Goal: Task Accomplishment & Management: Use online tool/utility

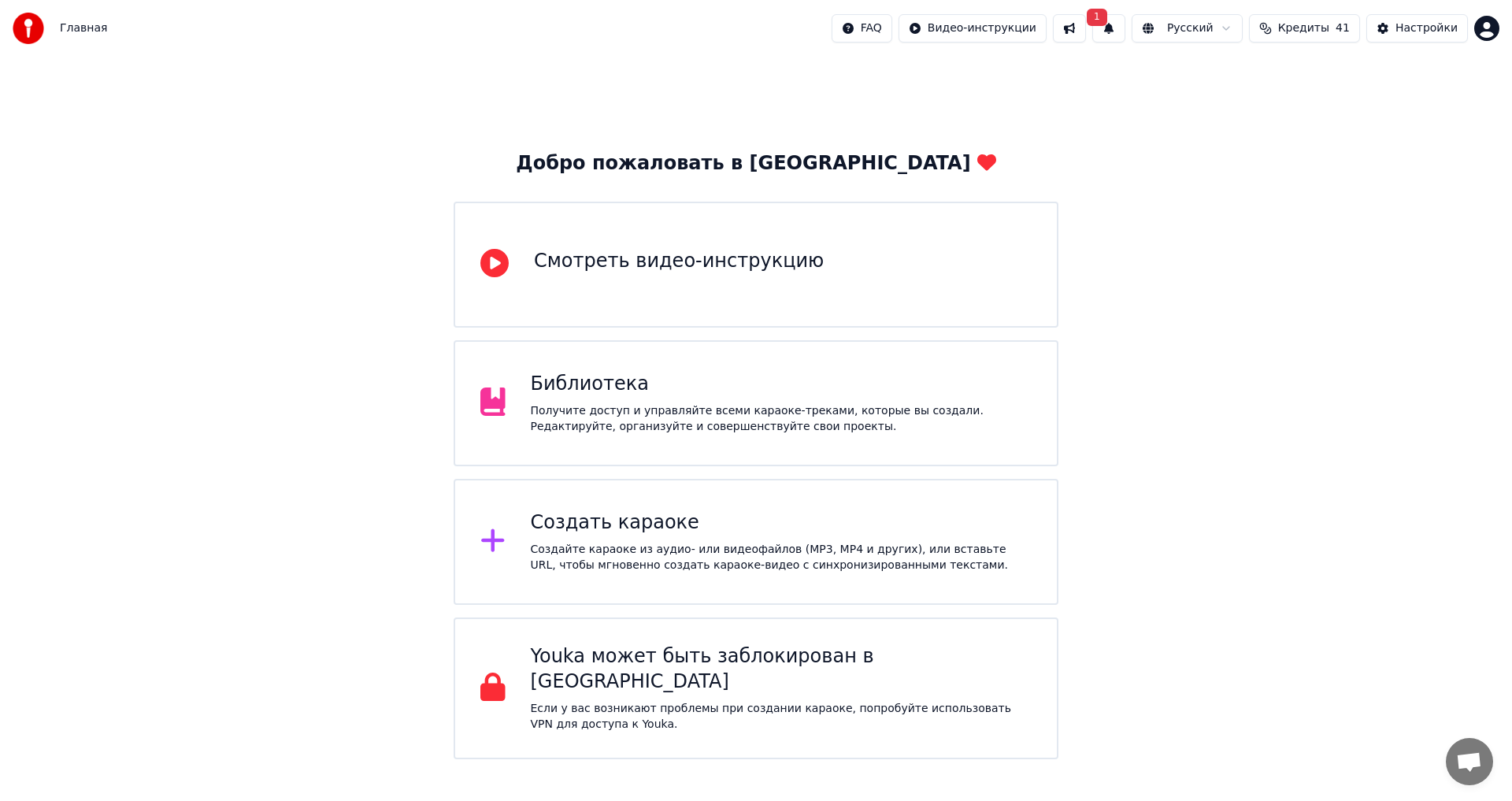
click at [602, 518] on div "Создать караоке" at bounding box center [781, 523] width 502 height 25
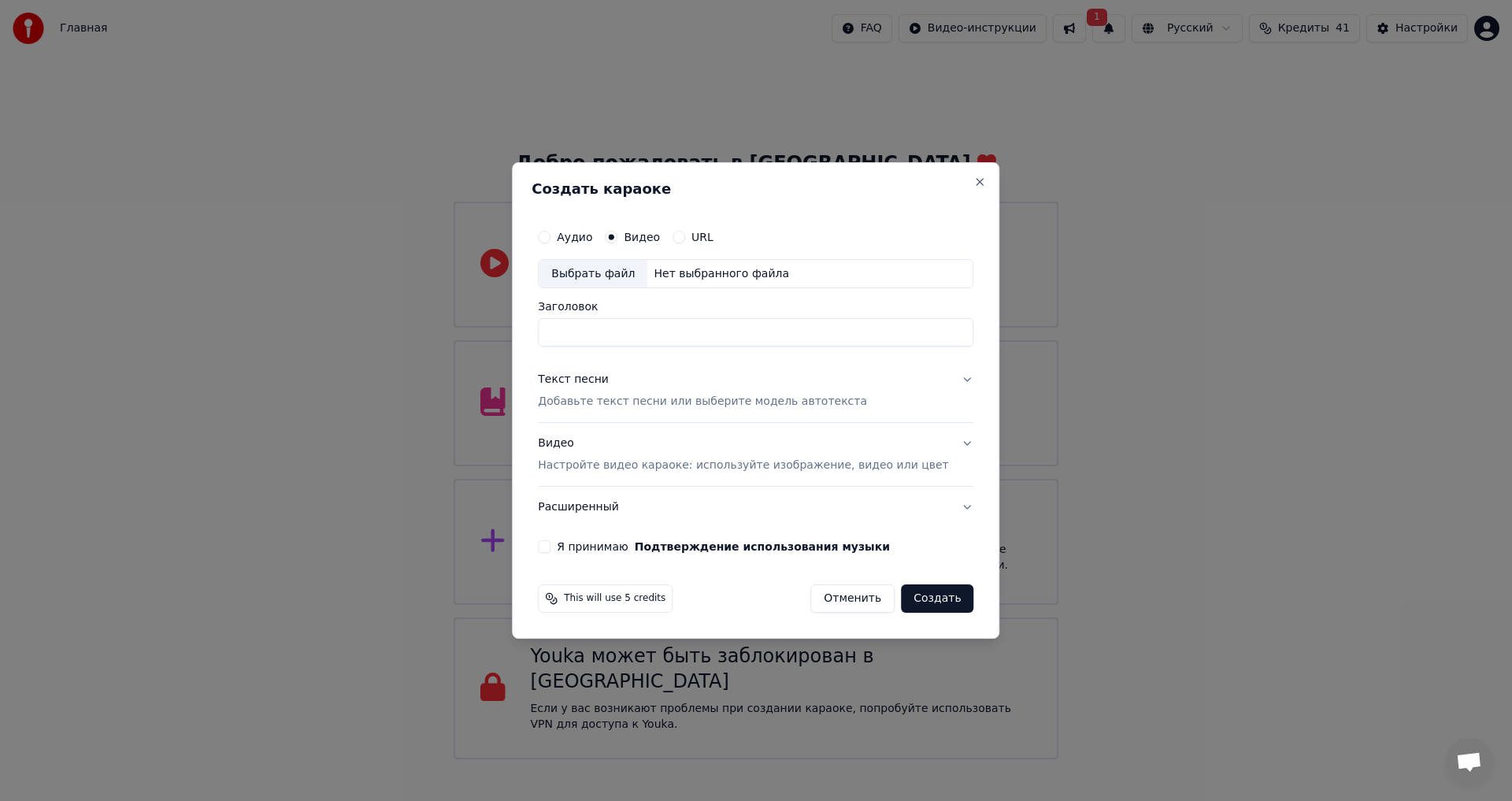
click at [629, 269] on div "Выбрать файл" at bounding box center [593, 274] width 109 height 28
click at [649, 333] on input "**********" at bounding box center [756, 334] width 435 height 28
click at [800, 332] on input "**********" at bounding box center [756, 334] width 435 height 28
type input "**********"
click at [573, 374] on div "Текст песни" at bounding box center [573, 381] width 71 height 16
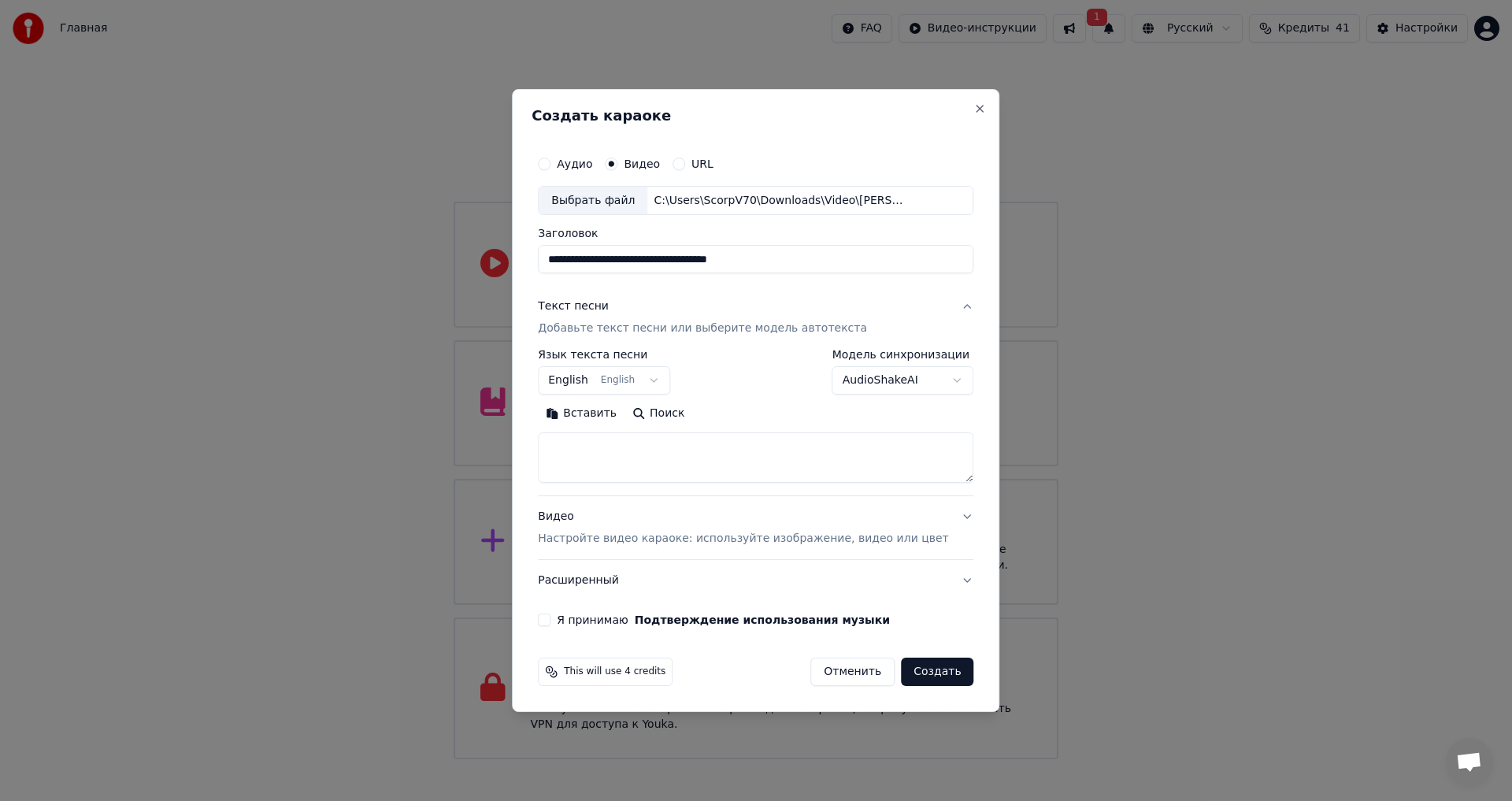
click at [613, 381] on button "English English" at bounding box center [604, 381] width 133 height 28
select select "**"
click at [664, 454] on textarea at bounding box center [756, 458] width 435 height 50
paste textarea "**********"
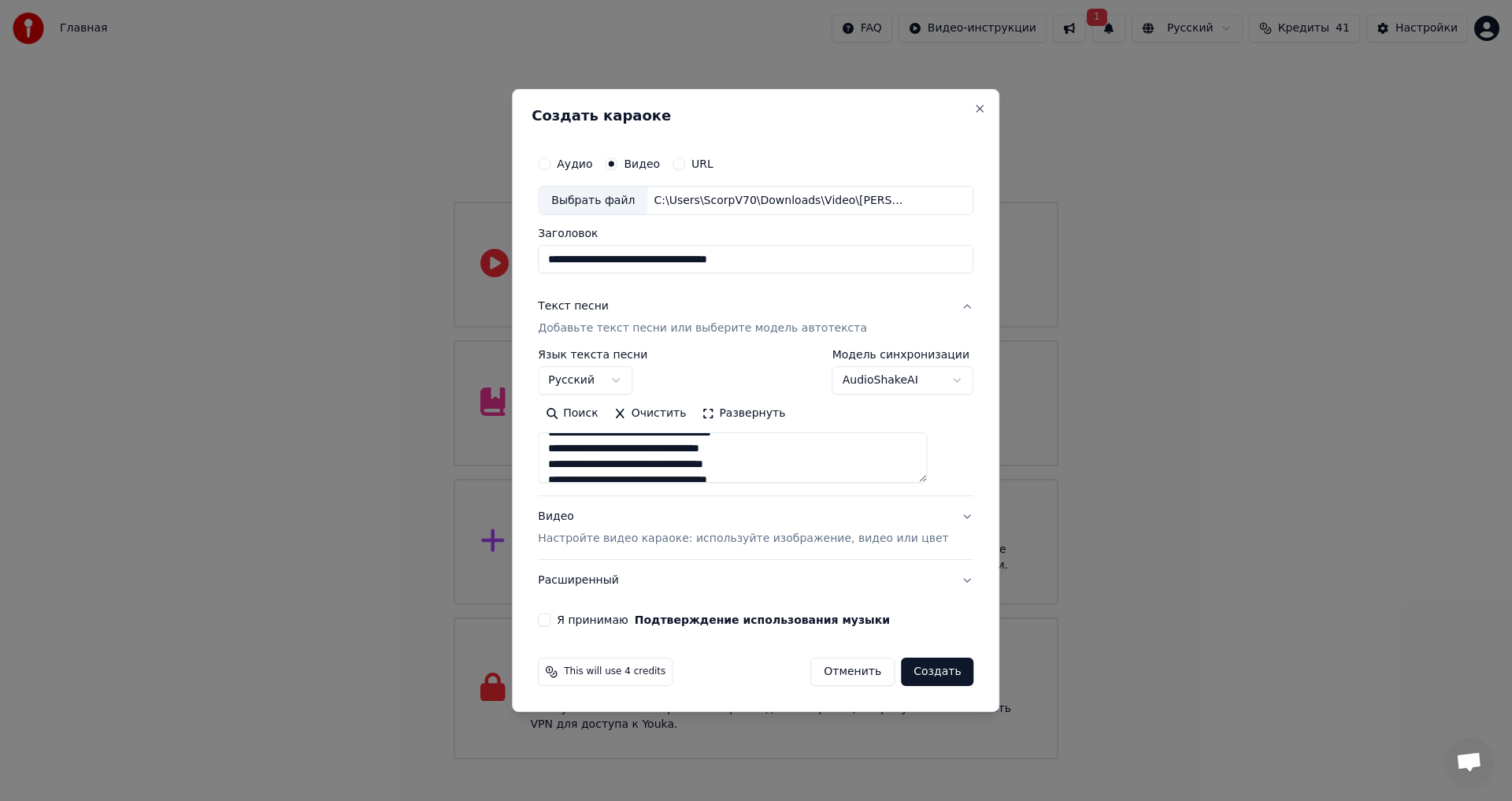
scroll to position [0, 0]
type textarea "**********"
click at [550, 620] on button "Я принимаю Подтверждение использования музыки" at bounding box center [544, 620] width 12 height 12
click at [919, 672] on button "Создать" at bounding box center [937, 672] width 73 height 28
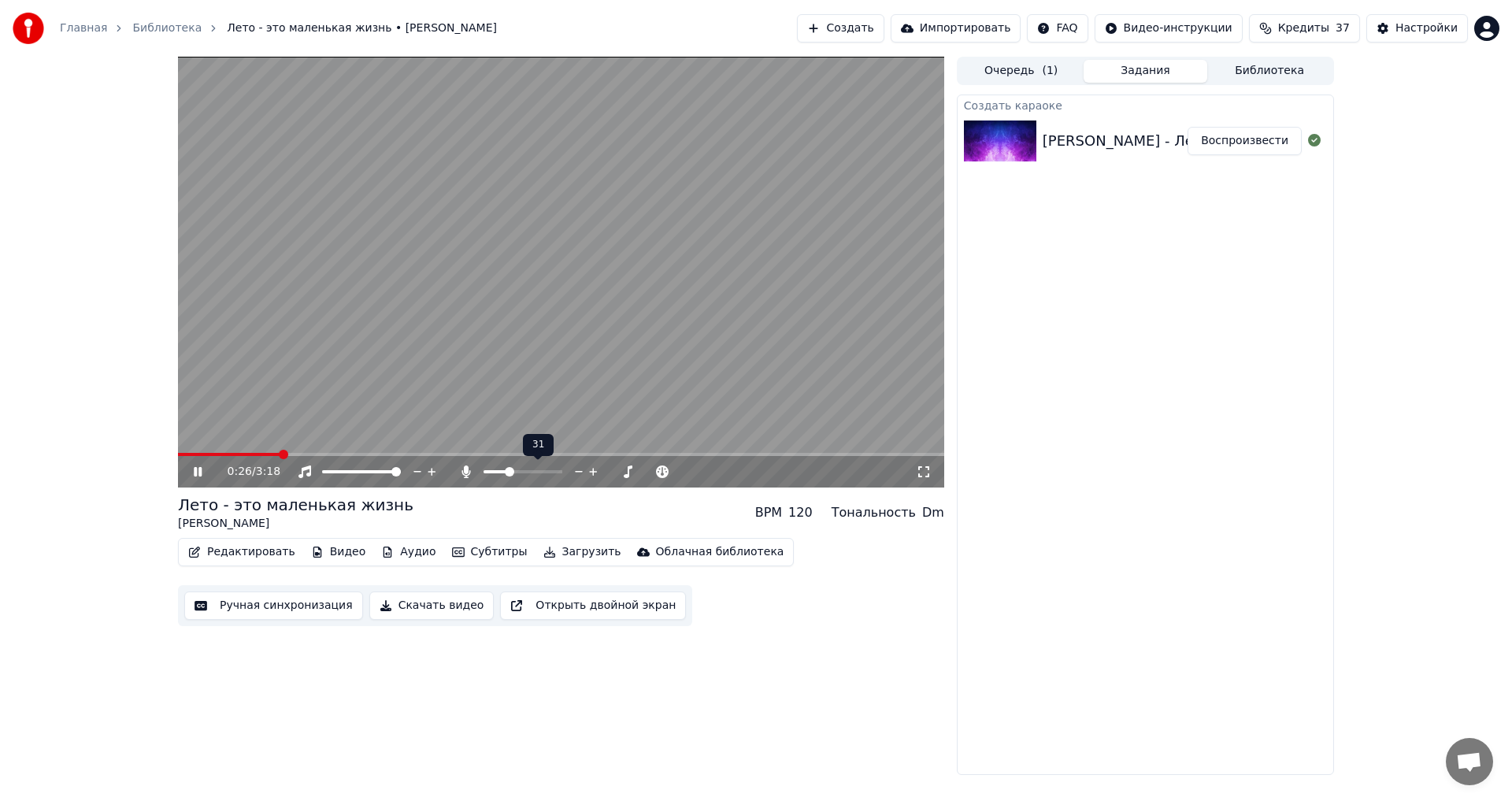
click at [508, 471] on span at bounding box center [510, 472] width 10 height 10
click at [501, 471] on span at bounding box center [503, 472] width 10 height 10
click at [484, 472] on span at bounding box center [488, 472] width 10 height 10
click at [197, 472] on icon at bounding box center [209, 472] width 37 height 12
click at [238, 553] on button "Редактировать" at bounding box center [242, 552] width 119 height 22
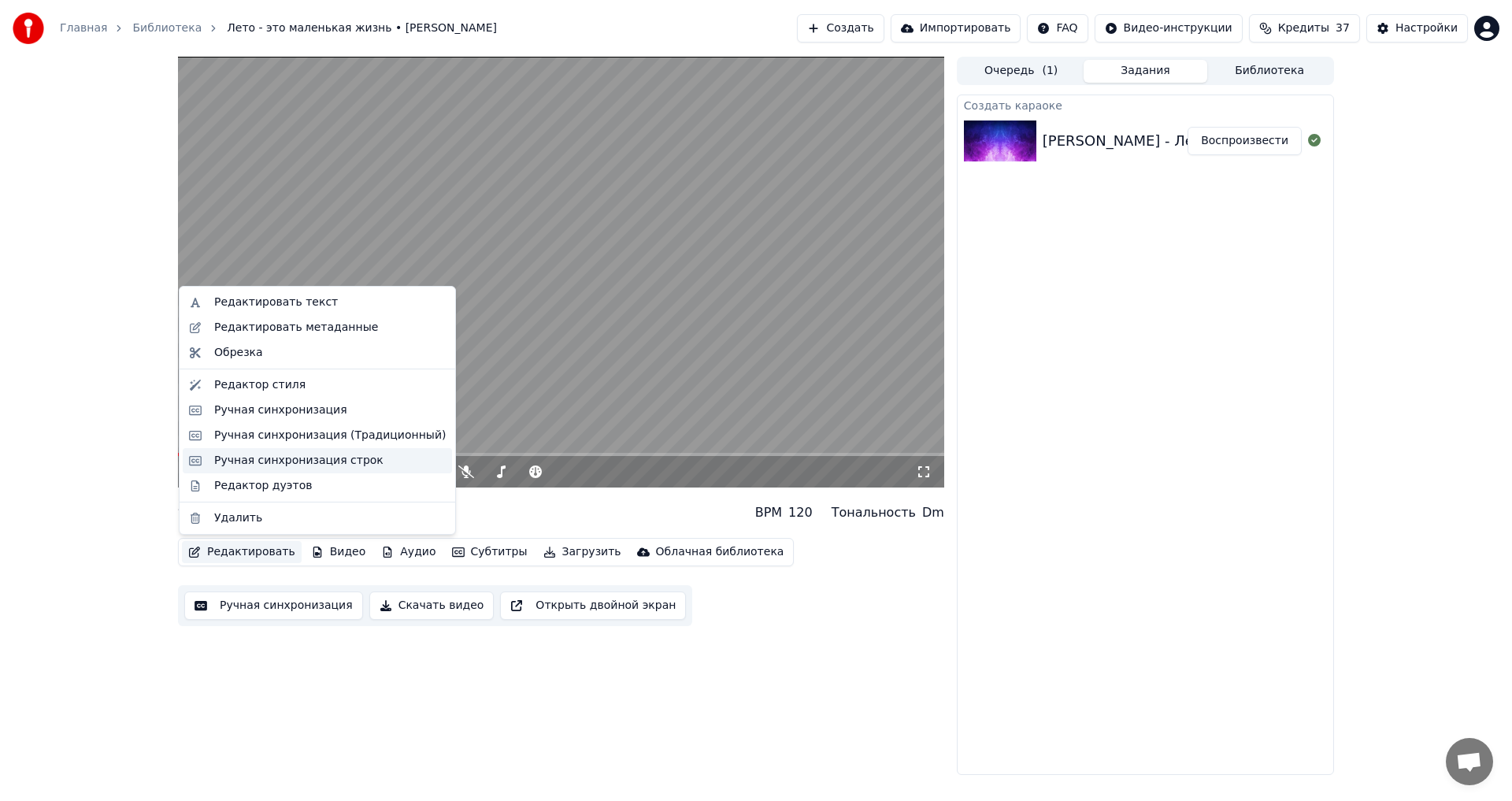
click at [286, 463] on div "Ручная синхронизация строк" at bounding box center [298, 461] width 169 height 16
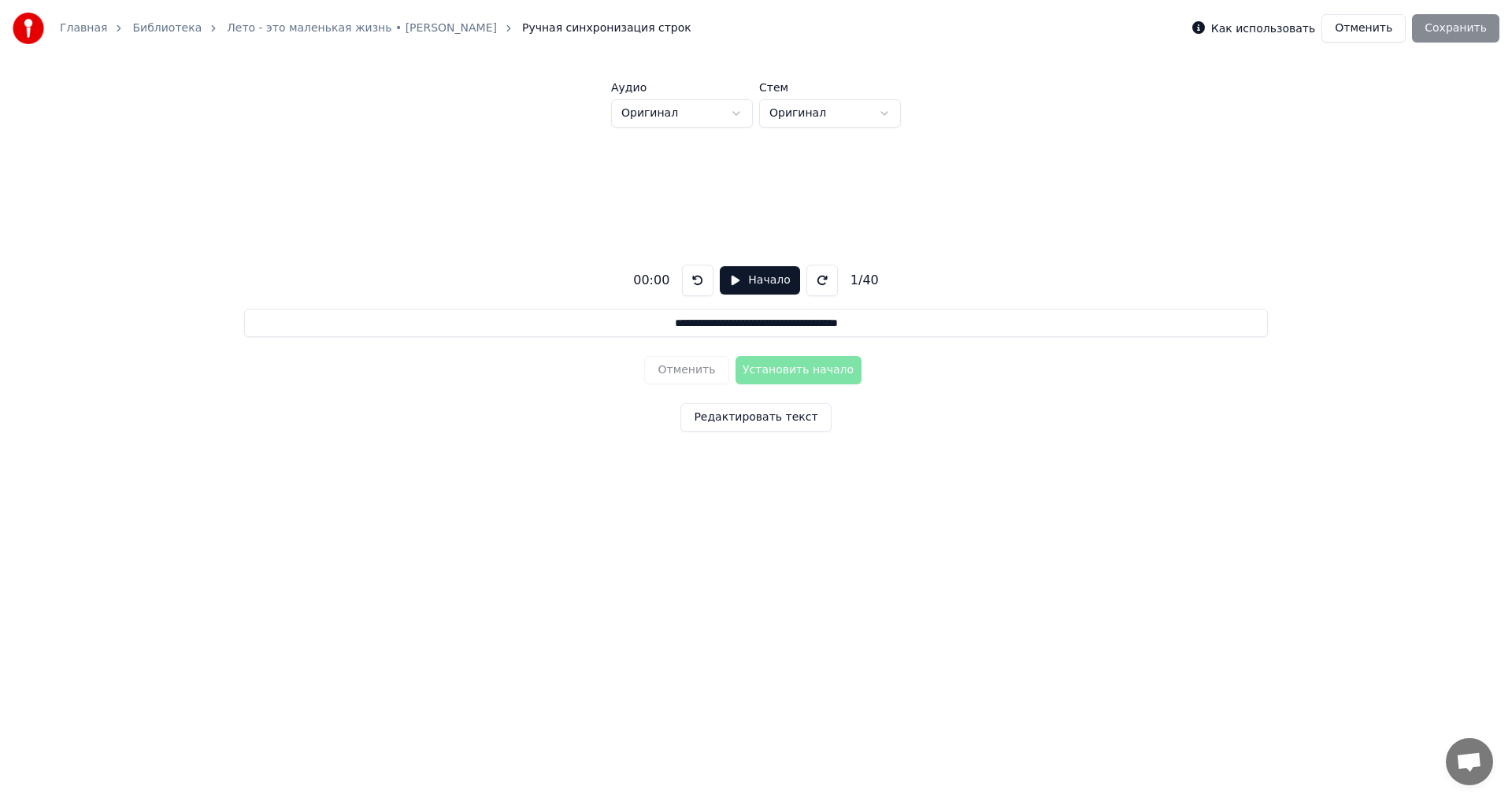
click at [749, 281] on button "Начало" at bounding box center [760, 281] width 80 height 28
click at [814, 374] on button "Установить начало" at bounding box center [798, 370] width 126 height 28
click at [815, 374] on button "Установить конец" at bounding box center [798, 370] width 126 height 28
click at [815, 374] on button "Установить начало" at bounding box center [798, 370] width 126 height 28
click at [815, 374] on button "Установить конец" at bounding box center [798, 370] width 126 height 28
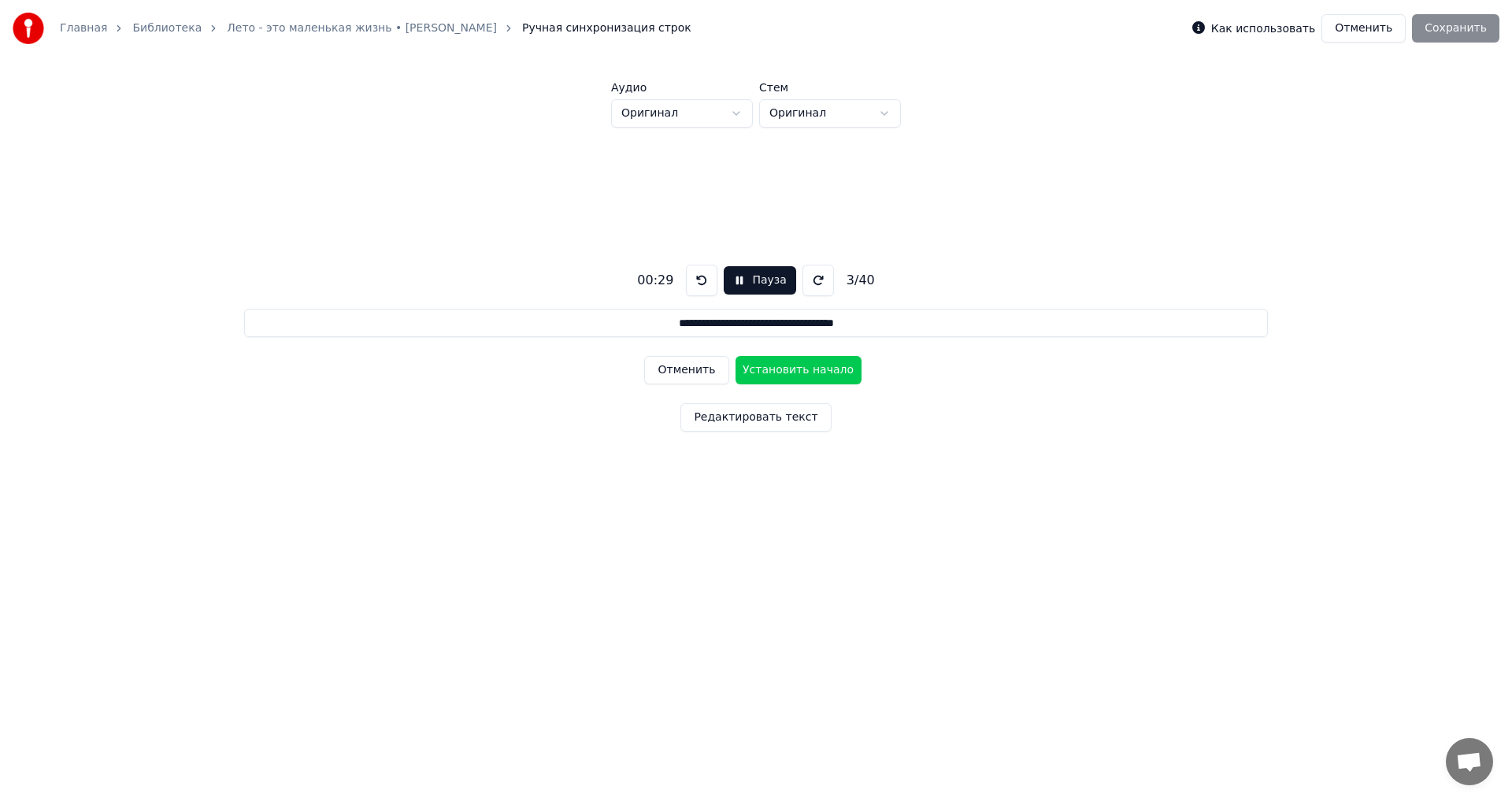
click at [815, 374] on button "Установить начало" at bounding box center [798, 370] width 126 height 28
click at [817, 370] on button "Установить конец" at bounding box center [798, 370] width 126 height 28
click at [817, 370] on button "Установить начало" at bounding box center [798, 370] width 126 height 28
click at [818, 369] on button "Установить конец" at bounding box center [798, 370] width 126 height 28
click at [818, 369] on button "Установить начало" at bounding box center [798, 370] width 126 height 28
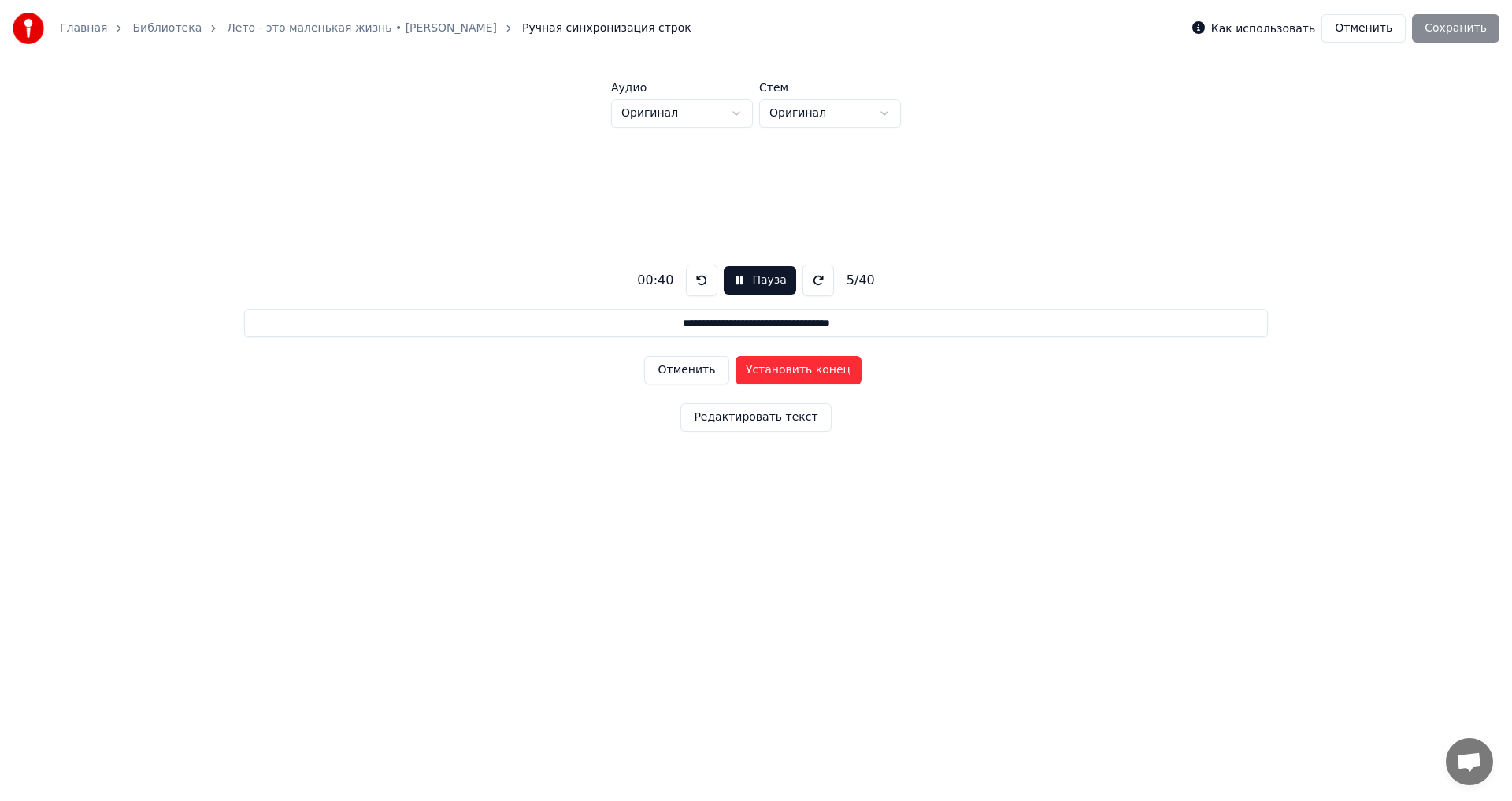
click at [818, 369] on button "Установить конец" at bounding box center [798, 370] width 126 height 28
click at [818, 369] on button "Установить начало" at bounding box center [798, 370] width 126 height 28
click at [819, 369] on button "Установить конец" at bounding box center [798, 370] width 126 height 28
click at [819, 369] on button "Установить начало" at bounding box center [798, 370] width 126 height 28
click at [819, 369] on button "Установить конец" at bounding box center [798, 370] width 126 height 28
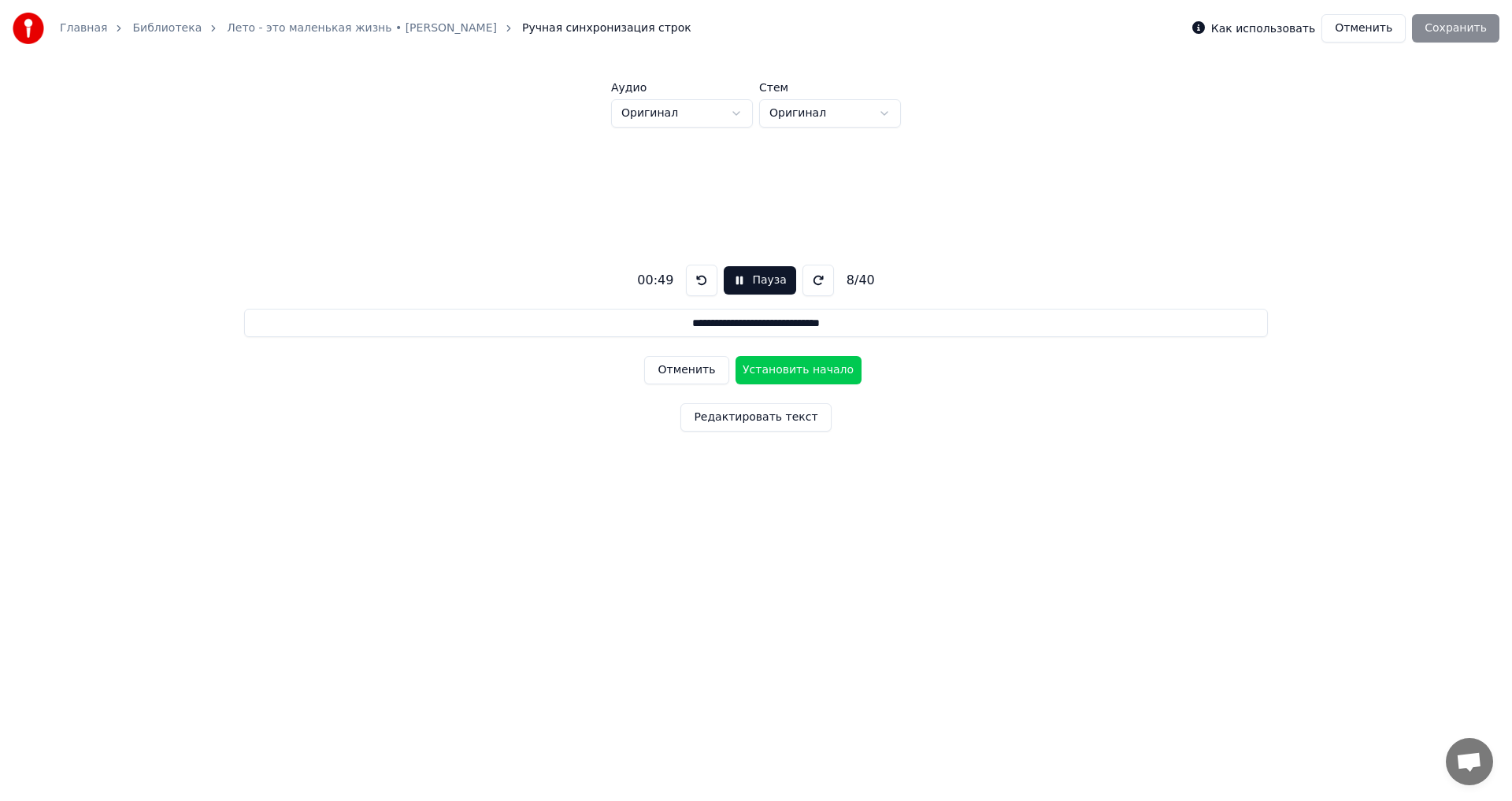
click at [819, 369] on button "Установить начало" at bounding box center [798, 370] width 126 height 28
click at [819, 369] on button "Установить конец" at bounding box center [798, 370] width 126 height 28
click at [819, 369] on button "Установить начало" at bounding box center [798, 370] width 126 height 28
click at [820, 369] on button "Установить конец" at bounding box center [798, 370] width 126 height 28
click at [821, 369] on button "Установить начало" at bounding box center [798, 370] width 126 height 28
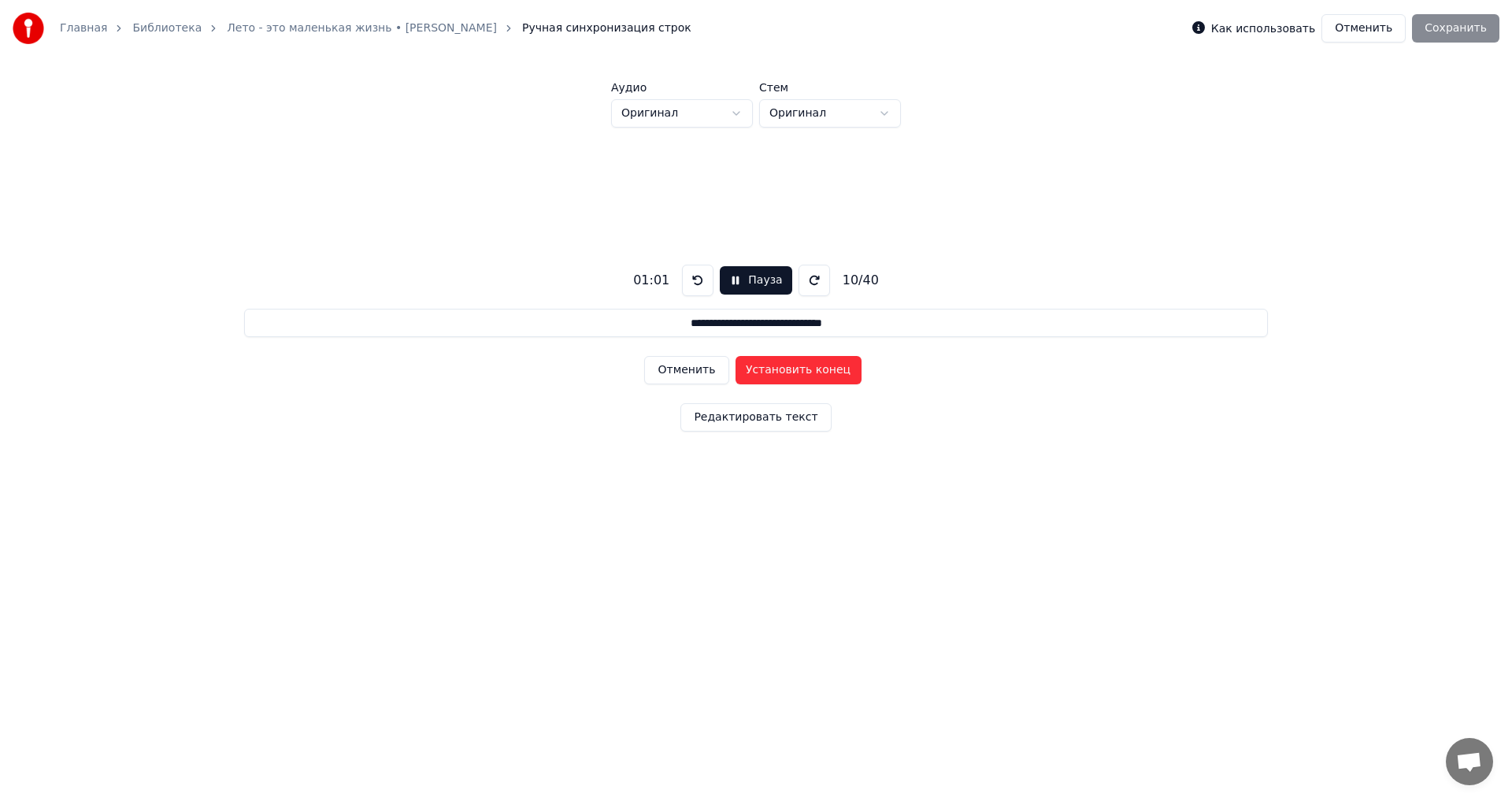
click at [821, 369] on button "Установить конец" at bounding box center [798, 370] width 126 height 28
click at [821, 369] on button "Установить начало" at bounding box center [798, 370] width 126 height 28
click at [821, 369] on button "Установить конец" at bounding box center [798, 370] width 126 height 28
click at [821, 369] on button "Установить начало" at bounding box center [798, 370] width 126 height 28
click at [821, 369] on button "Установить конец" at bounding box center [798, 370] width 126 height 28
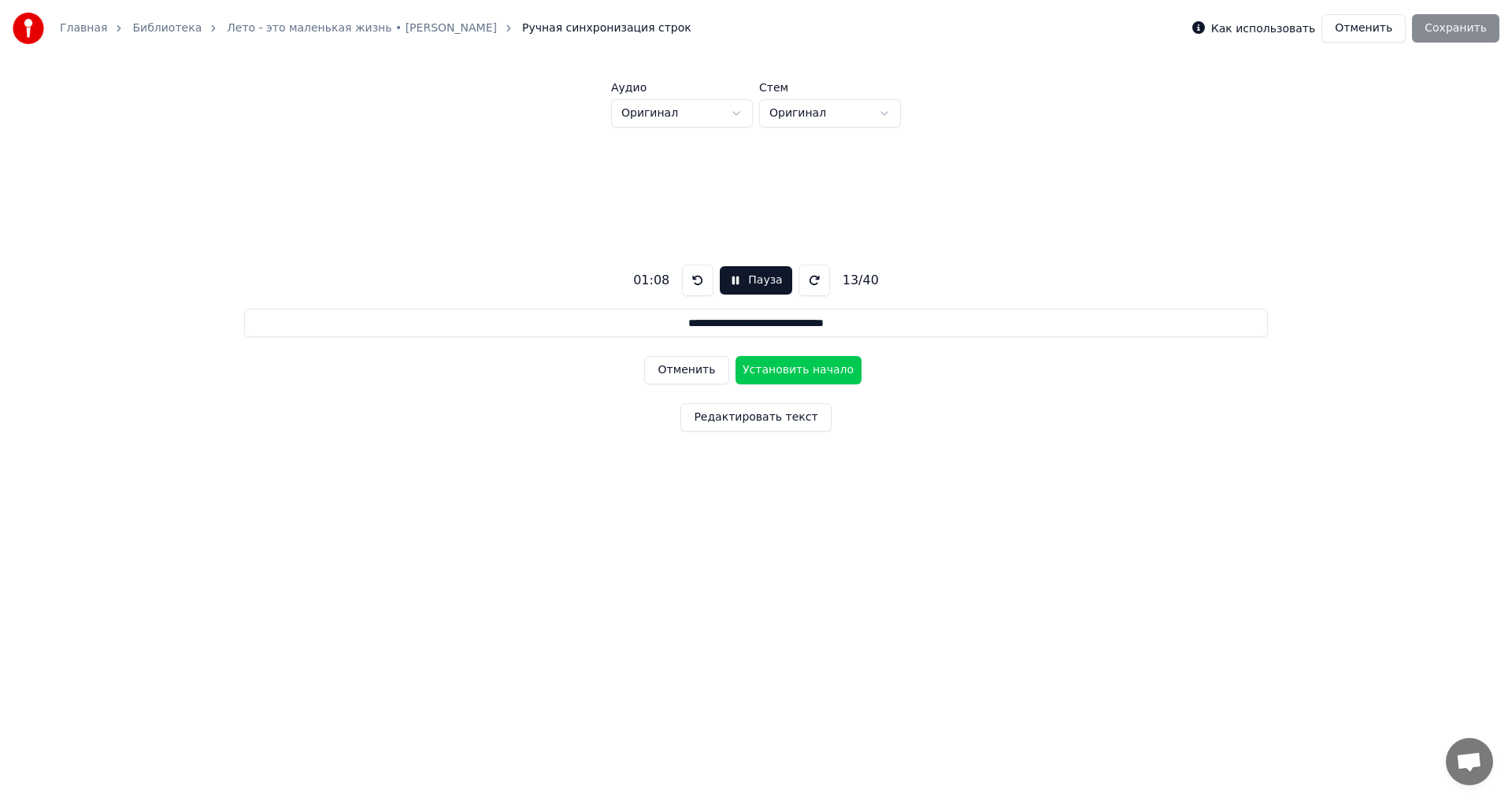
click at [821, 369] on button "Установить начало" at bounding box center [798, 370] width 126 height 28
click at [821, 369] on button "Установить конец" at bounding box center [798, 370] width 126 height 28
click at [821, 369] on button "Установить начало" at bounding box center [798, 370] width 126 height 28
click at [821, 369] on button "Установить конец" at bounding box center [798, 370] width 126 height 28
click at [821, 369] on button "Установить начало" at bounding box center [798, 370] width 126 height 28
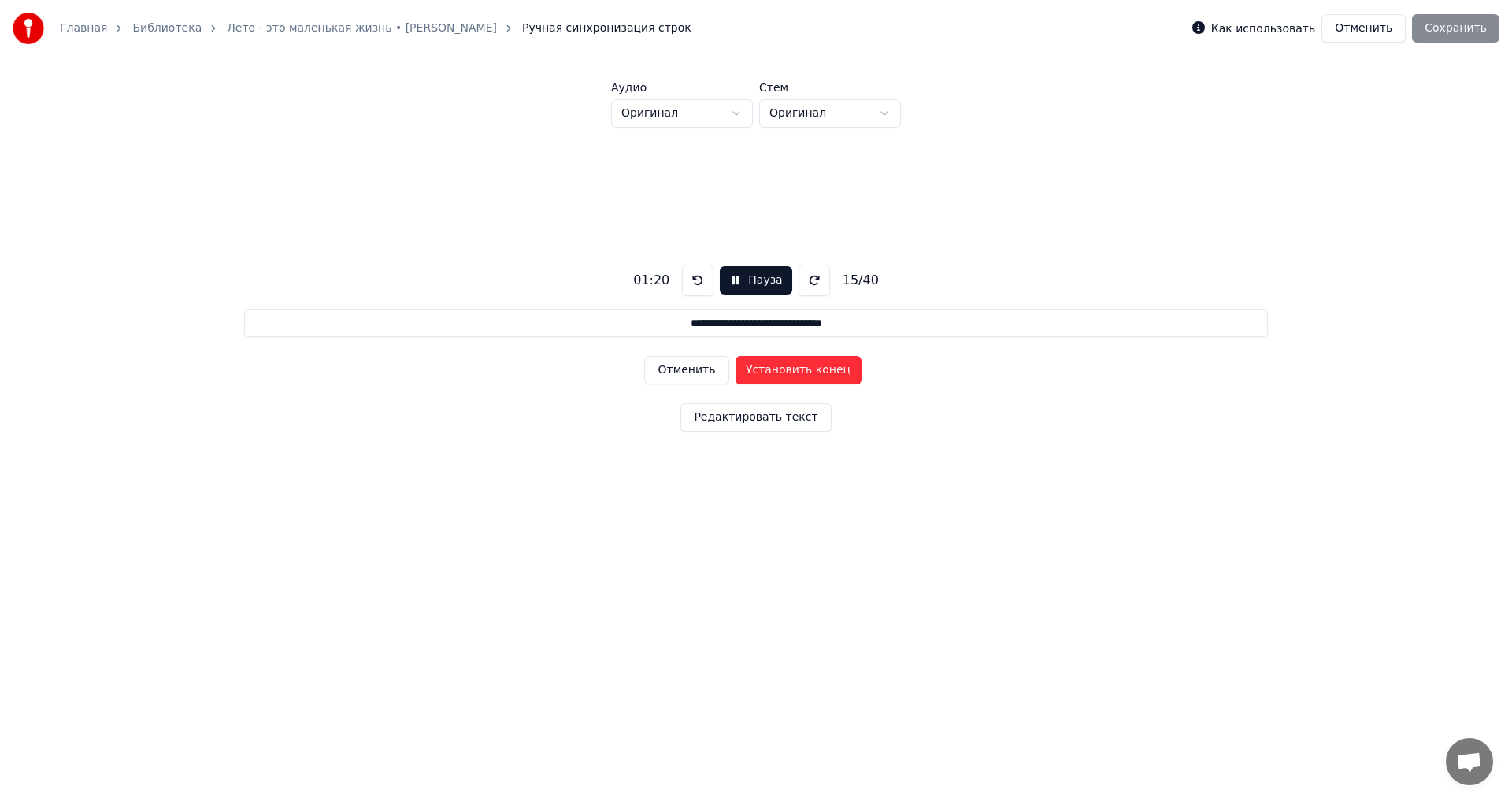
click at [825, 367] on button "Установить конец" at bounding box center [798, 370] width 126 height 28
click at [825, 367] on button "Установить начало" at bounding box center [798, 370] width 126 height 28
click at [825, 367] on button "Установить конец" at bounding box center [798, 370] width 126 height 28
click at [825, 367] on button "Установить начало" at bounding box center [798, 370] width 126 height 28
click at [825, 367] on button "Установить конец" at bounding box center [798, 370] width 126 height 28
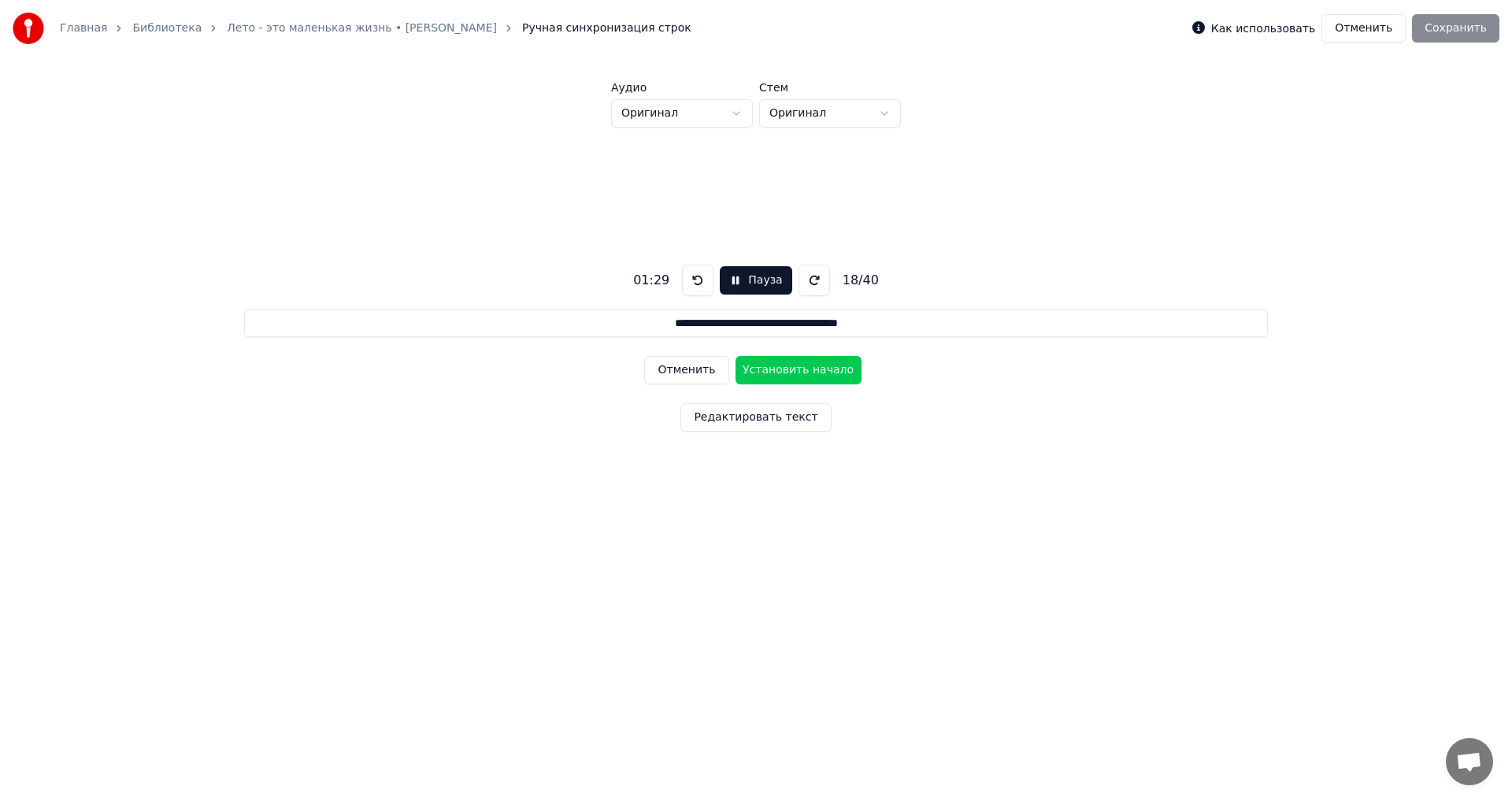
click at [825, 367] on button "Установить начало" at bounding box center [798, 370] width 126 height 28
click at [825, 367] on button "Установить конец" at bounding box center [798, 370] width 126 height 28
click at [826, 367] on button "Установить начало" at bounding box center [798, 370] width 126 height 28
click at [826, 367] on button "Установить конец" at bounding box center [798, 370] width 126 height 28
click at [826, 367] on button "Установить начало" at bounding box center [798, 370] width 126 height 28
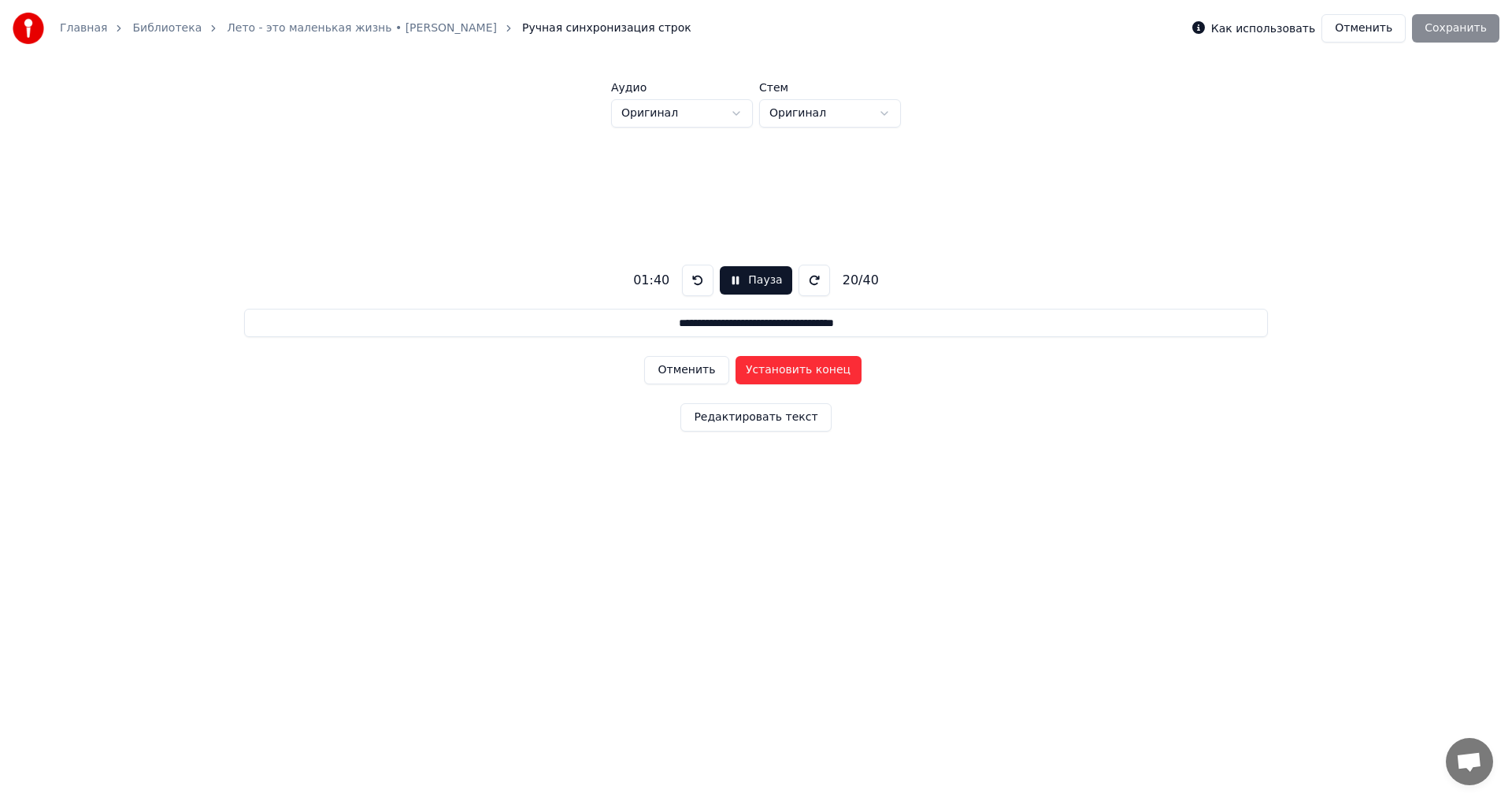
click at [826, 367] on button "Установить конец" at bounding box center [798, 370] width 126 height 28
click at [826, 367] on button "Установить начало" at bounding box center [798, 370] width 126 height 28
click at [826, 367] on button "Установить конец" at bounding box center [798, 370] width 126 height 28
click at [826, 368] on button "Установить начало" at bounding box center [798, 370] width 126 height 28
click at [826, 368] on button "Установить конец" at bounding box center [798, 370] width 126 height 28
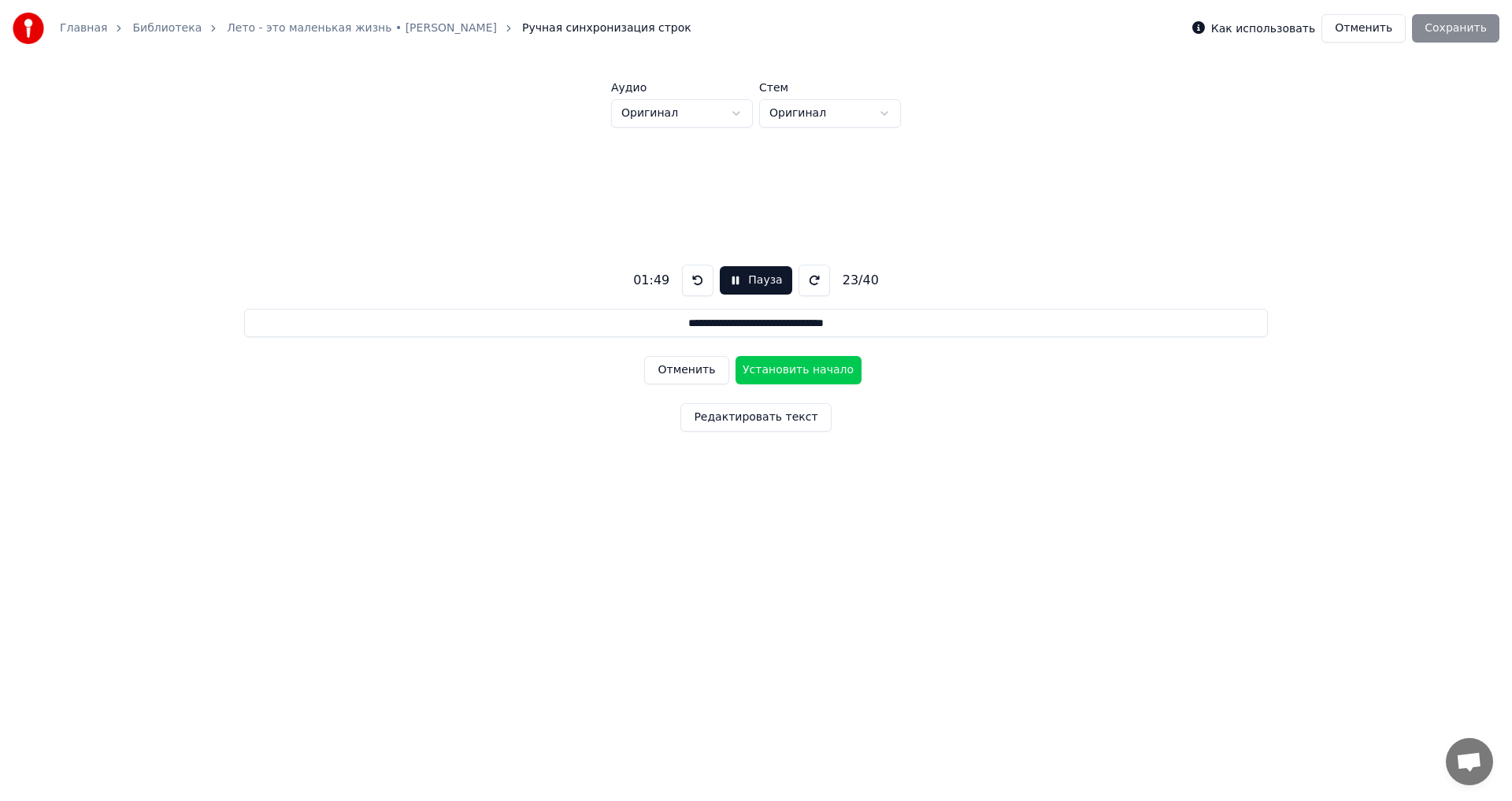
click at [826, 368] on button "Установить начало" at bounding box center [798, 370] width 126 height 28
click at [826, 368] on button "Установить конец" at bounding box center [798, 370] width 126 height 28
click at [827, 368] on button "Установить начало" at bounding box center [798, 370] width 126 height 28
click at [828, 368] on button "Установить конец" at bounding box center [798, 370] width 126 height 28
click at [828, 368] on button "Установить начало" at bounding box center [798, 370] width 126 height 28
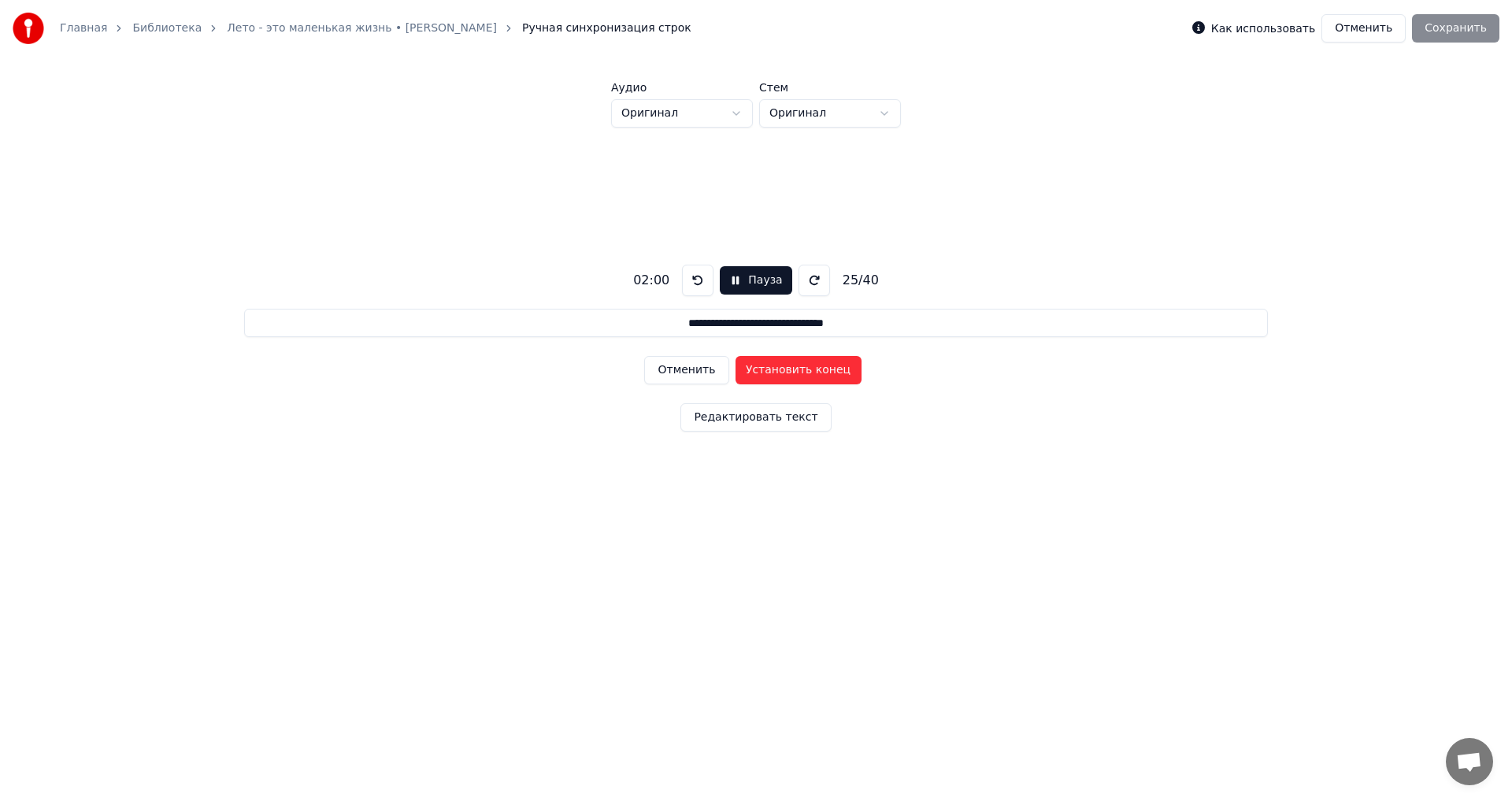
click at [828, 368] on button "Установить конец" at bounding box center [798, 370] width 126 height 28
click at [828, 368] on button "Установить начало" at bounding box center [798, 370] width 126 height 28
click at [828, 368] on button "Установить конец" at bounding box center [798, 370] width 126 height 28
click at [828, 368] on button "Установить начало" at bounding box center [798, 370] width 126 height 28
click at [828, 368] on button "Установить конец" at bounding box center [798, 370] width 126 height 28
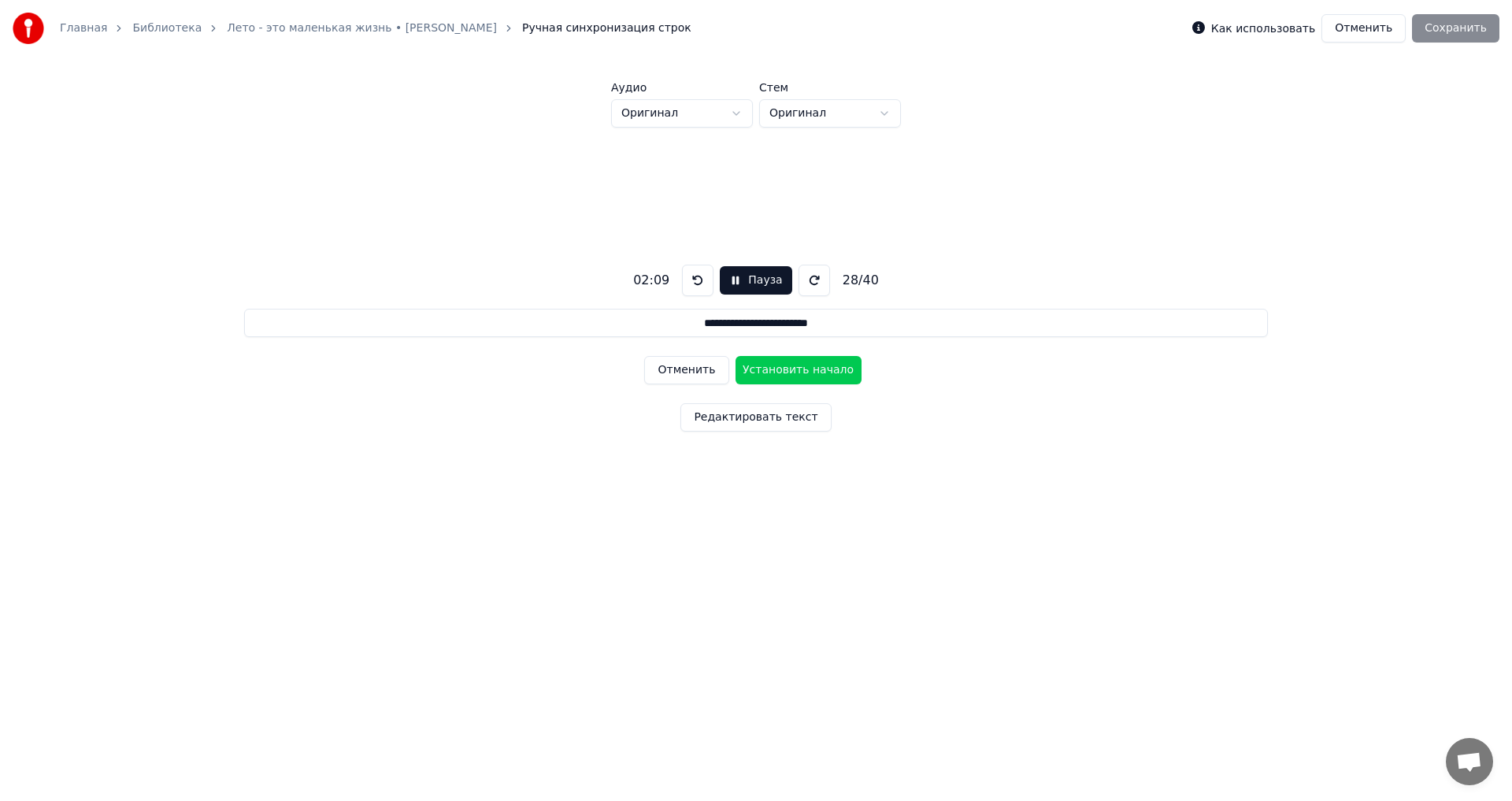
click at [828, 368] on button "Установить начало" at bounding box center [798, 370] width 126 height 28
click at [828, 368] on button "Установить конец" at bounding box center [798, 370] width 126 height 28
click at [828, 368] on button "Установить начало" at bounding box center [798, 370] width 126 height 28
click at [828, 368] on button "Установить конец" at bounding box center [798, 370] width 126 height 28
click at [828, 368] on button "Установить начало" at bounding box center [798, 370] width 126 height 28
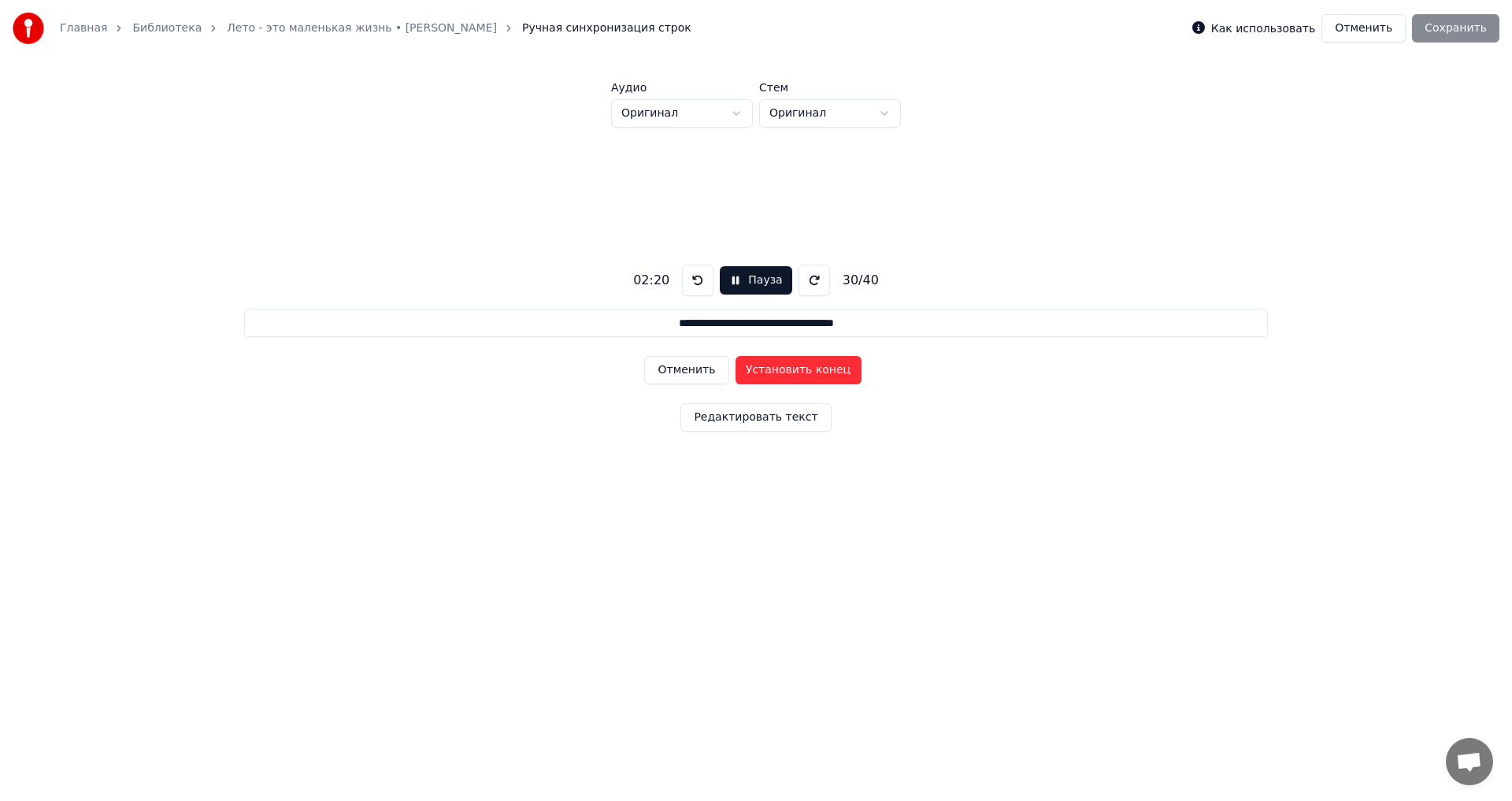
click at [828, 368] on button "Установить конец" at bounding box center [798, 370] width 126 height 28
click at [828, 368] on button "Установить начало" at bounding box center [798, 370] width 126 height 28
click at [828, 368] on button "Установить конец" at bounding box center [798, 370] width 126 height 28
click at [828, 368] on button "Установить начало" at bounding box center [798, 370] width 126 height 28
click at [827, 368] on button "Установить конец" at bounding box center [798, 370] width 126 height 28
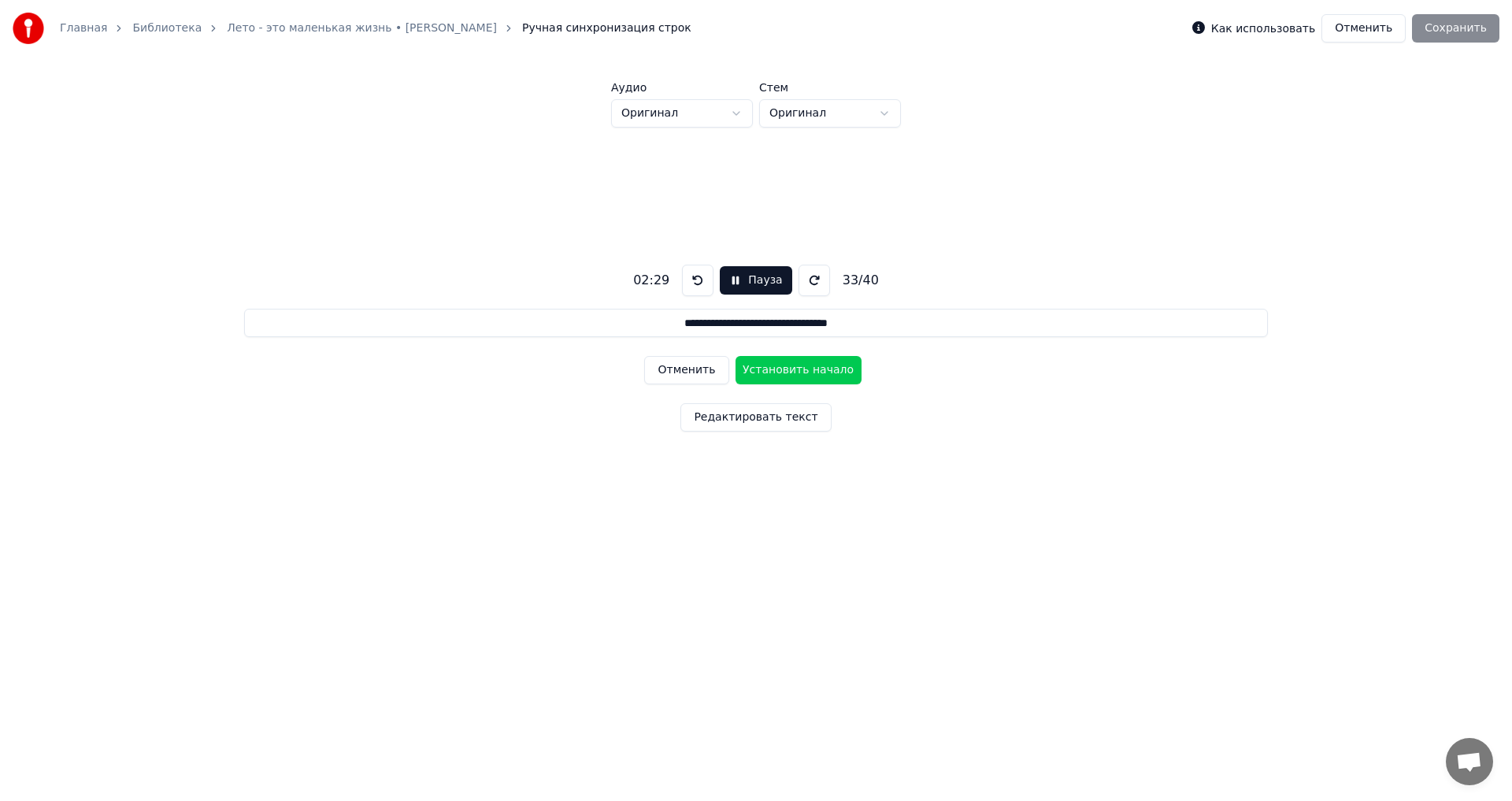
click at [827, 368] on button "Установить начало" at bounding box center [798, 370] width 126 height 28
click at [827, 368] on button "Установить конец" at bounding box center [798, 370] width 126 height 28
click at [827, 368] on button "Установить начало" at bounding box center [798, 370] width 126 height 28
click at [827, 368] on button "Установить конец" at bounding box center [798, 370] width 126 height 28
click at [828, 368] on button "Установить начало" at bounding box center [798, 370] width 126 height 28
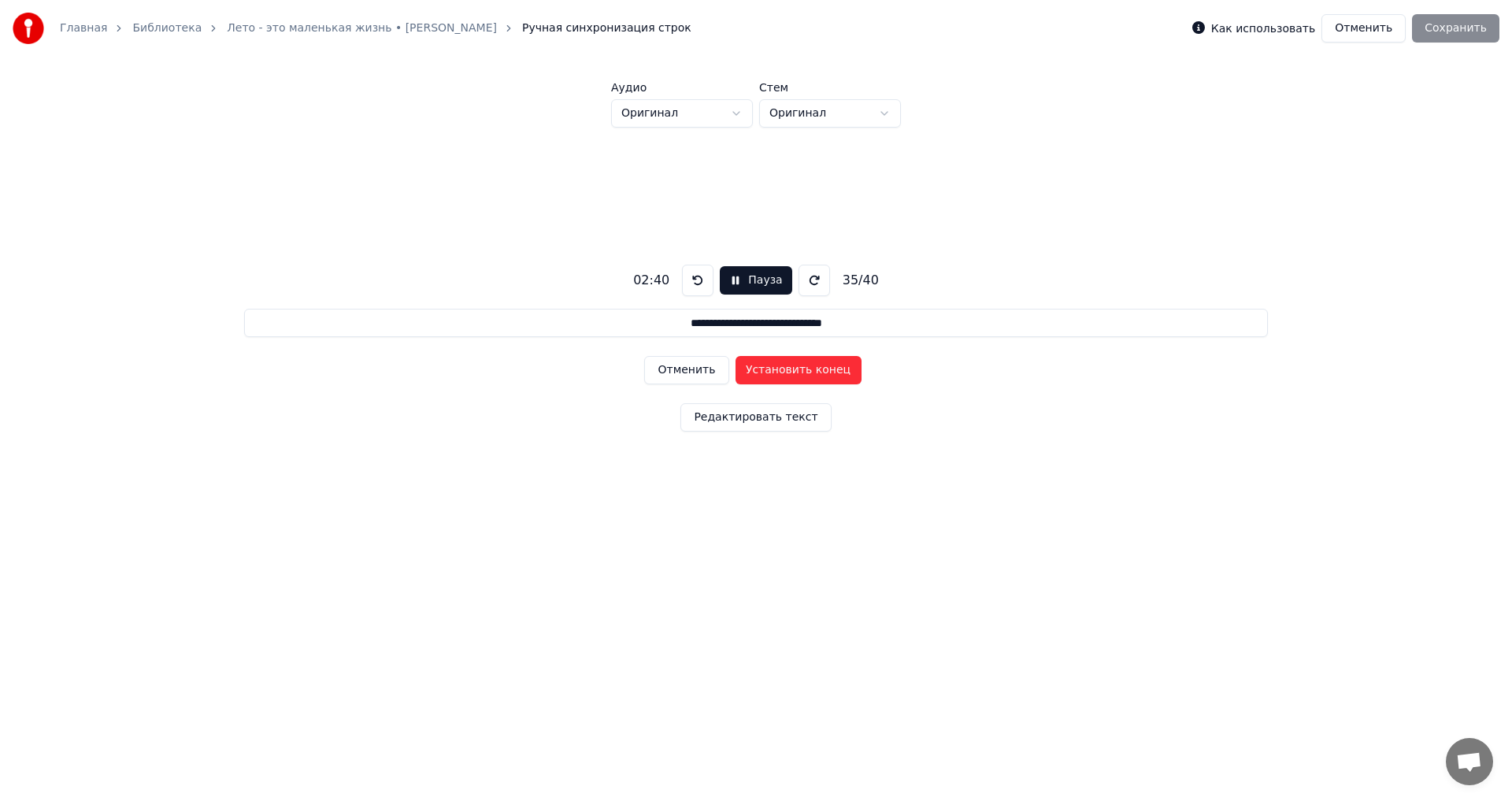
click at [828, 368] on button "Установить конец" at bounding box center [798, 370] width 126 height 28
click at [828, 368] on button "Установить начало" at bounding box center [798, 370] width 126 height 28
click at [828, 368] on button "Установить конец" at bounding box center [798, 370] width 126 height 28
click at [828, 368] on button "Установить начало" at bounding box center [798, 370] width 126 height 28
click at [828, 368] on button "Установить конец" at bounding box center [798, 370] width 126 height 28
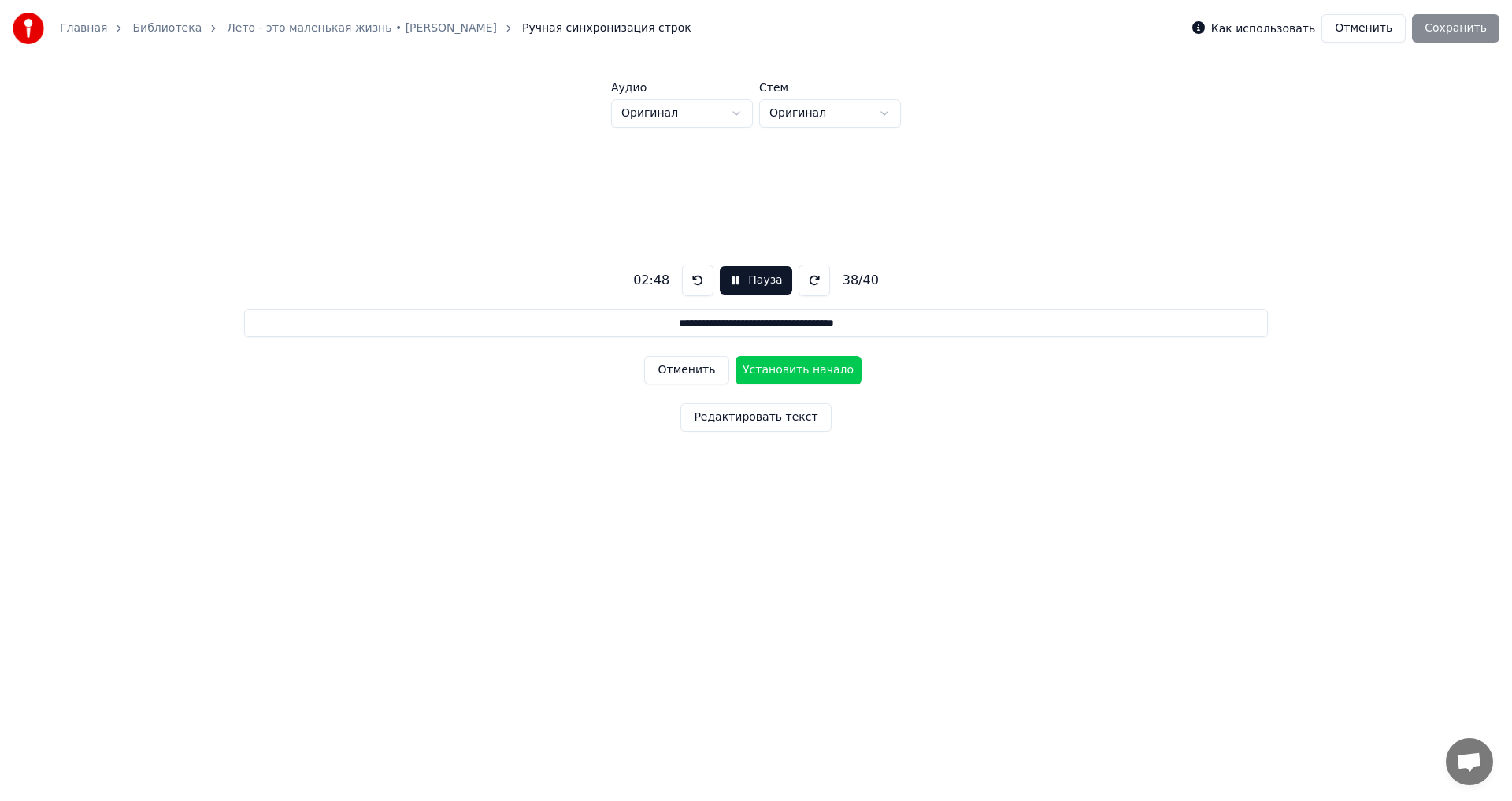
click at [828, 368] on button "Установить начало" at bounding box center [798, 370] width 126 height 28
click at [829, 367] on button "Установить конец" at bounding box center [798, 370] width 126 height 28
click at [829, 367] on button "Установить начало" at bounding box center [798, 370] width 126 height 28
click at [829, 367] on button "Установить конец" at bounding box center [798, 370] width 126 height 28
type input "**********"
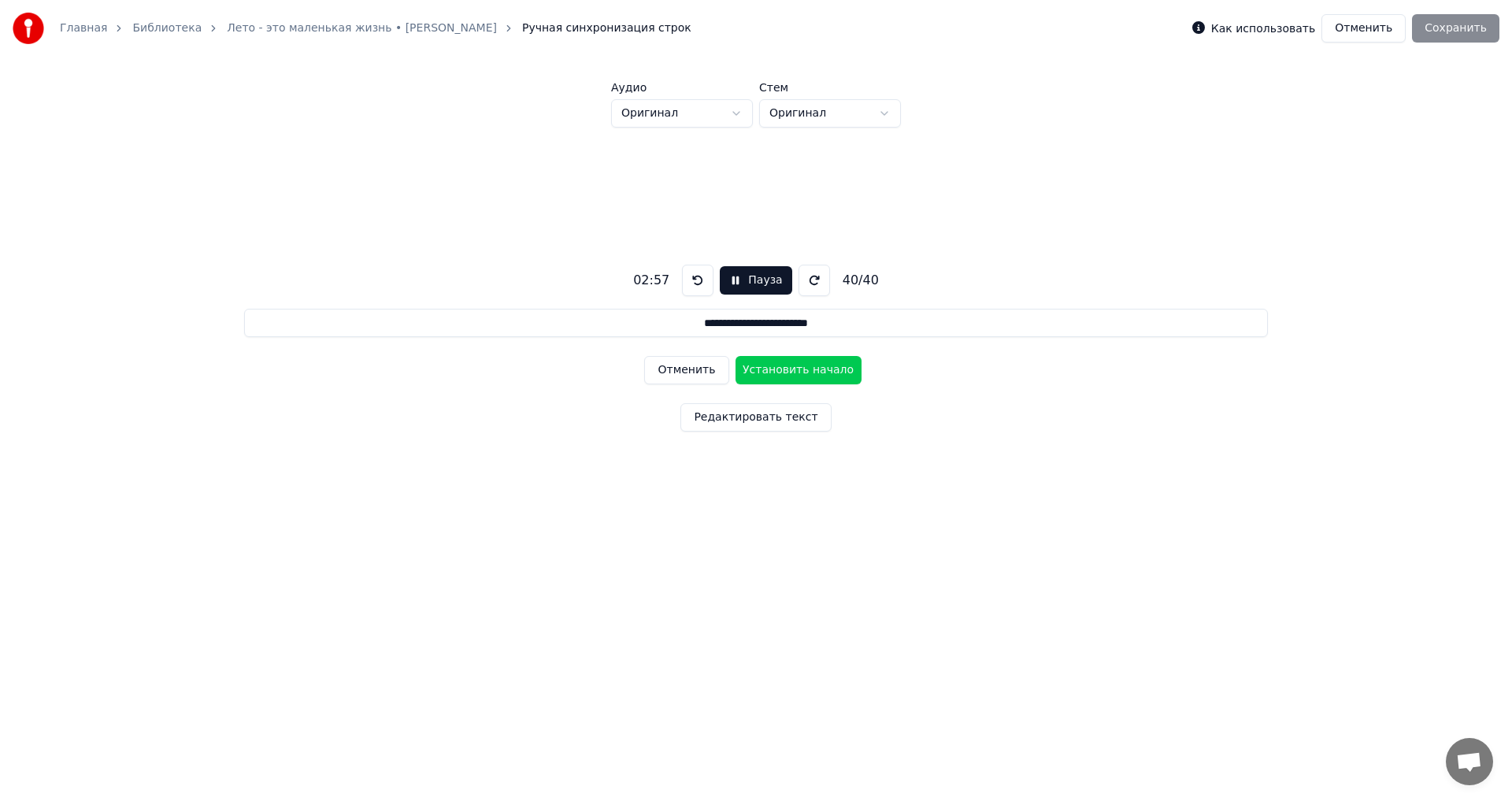
click at [829, 367] on button "Установить начало" at bounding box center [798, 370] width 126 height 28
click at [828, 367] on button "Установить конец" at bounding box center [798, 370] width 126 height 28
click at [1450, 28] on button "Сохранить" at bounding box center [1455, 28] width 88 height 28
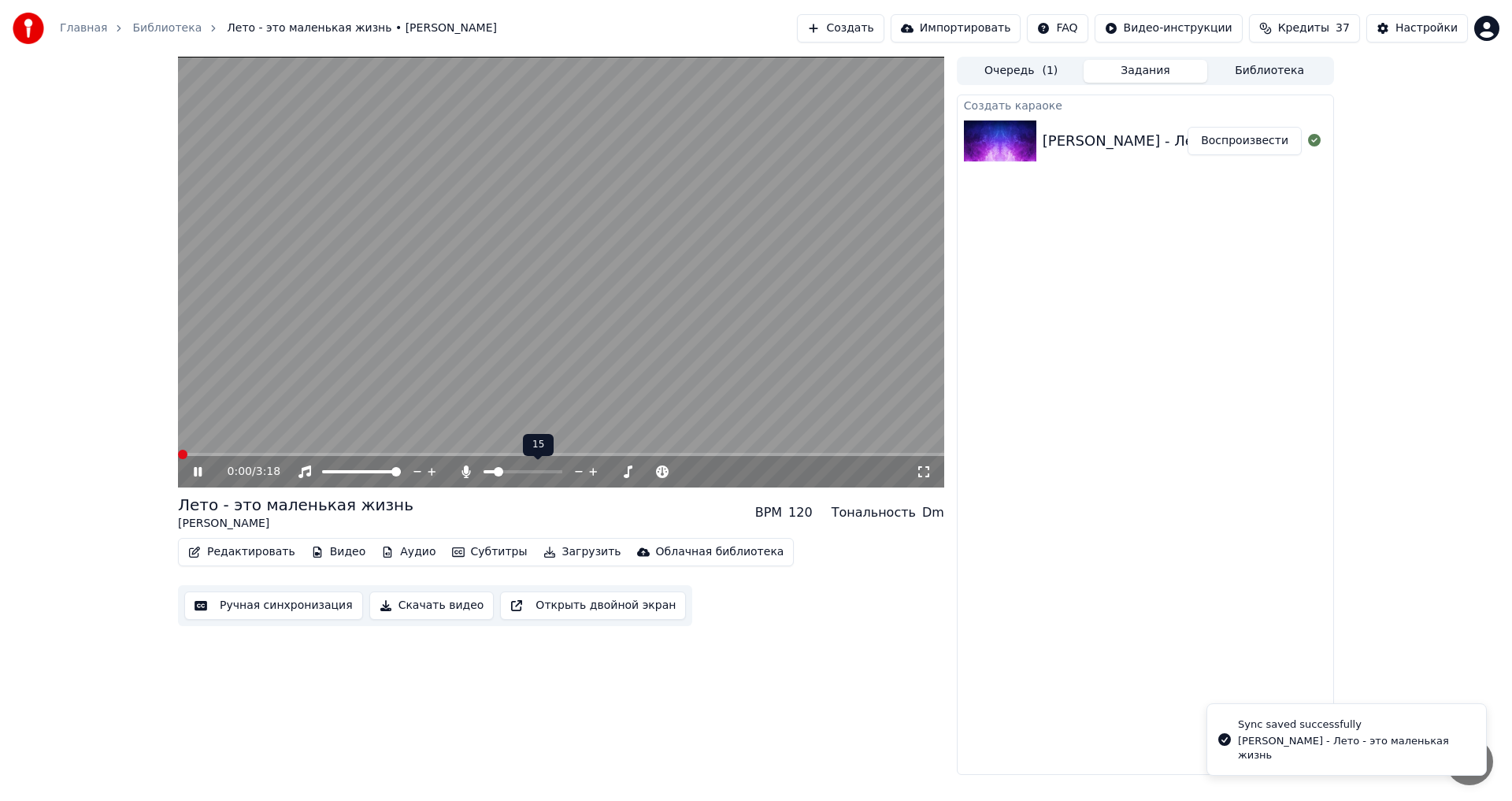
click at [496, 469] on span at bounding box center [498, 472] width 10 height 10
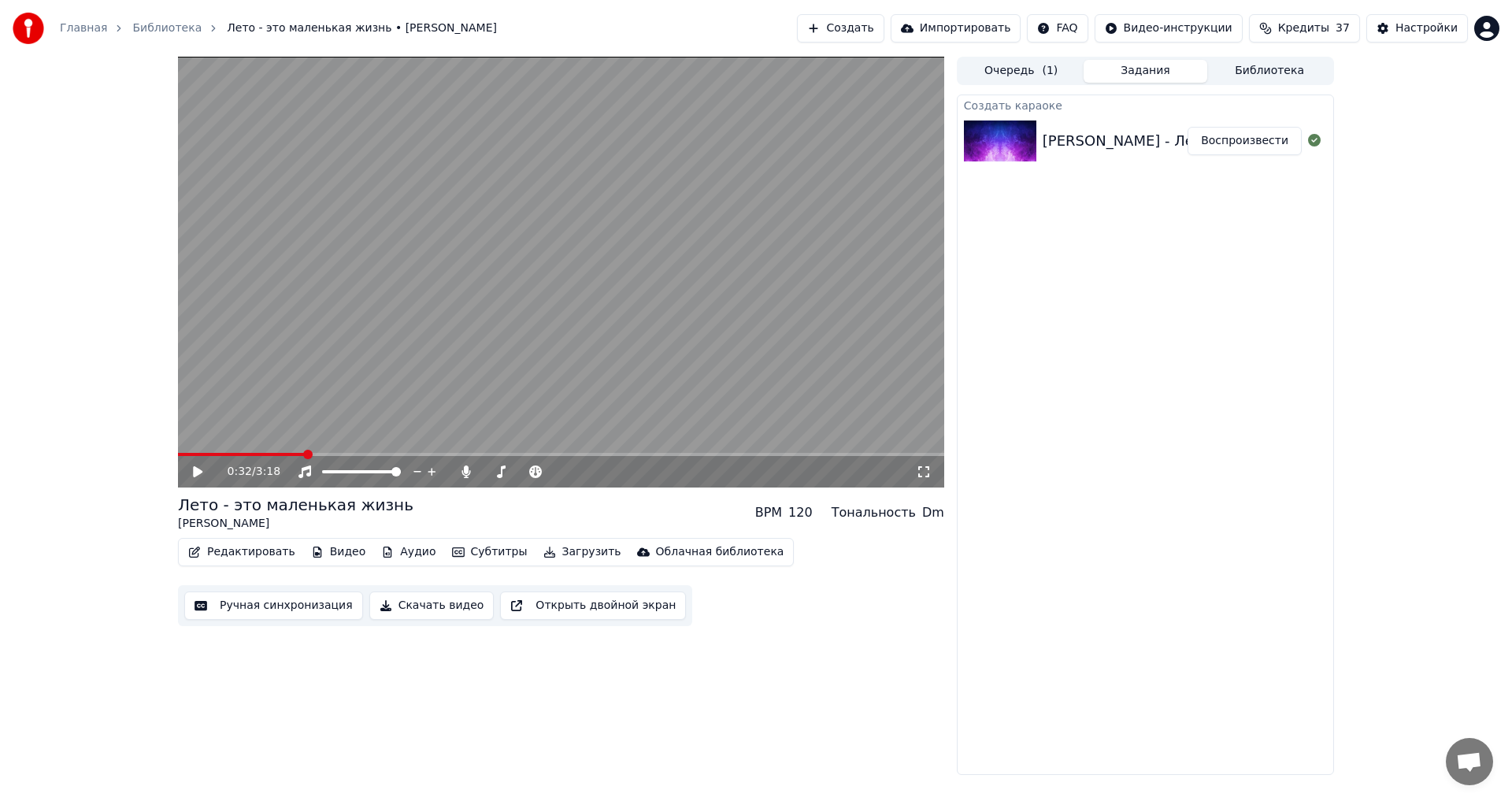
click at [495, 555] on button "Субтитры" at bounding box center [490, 552] width 88 height 22
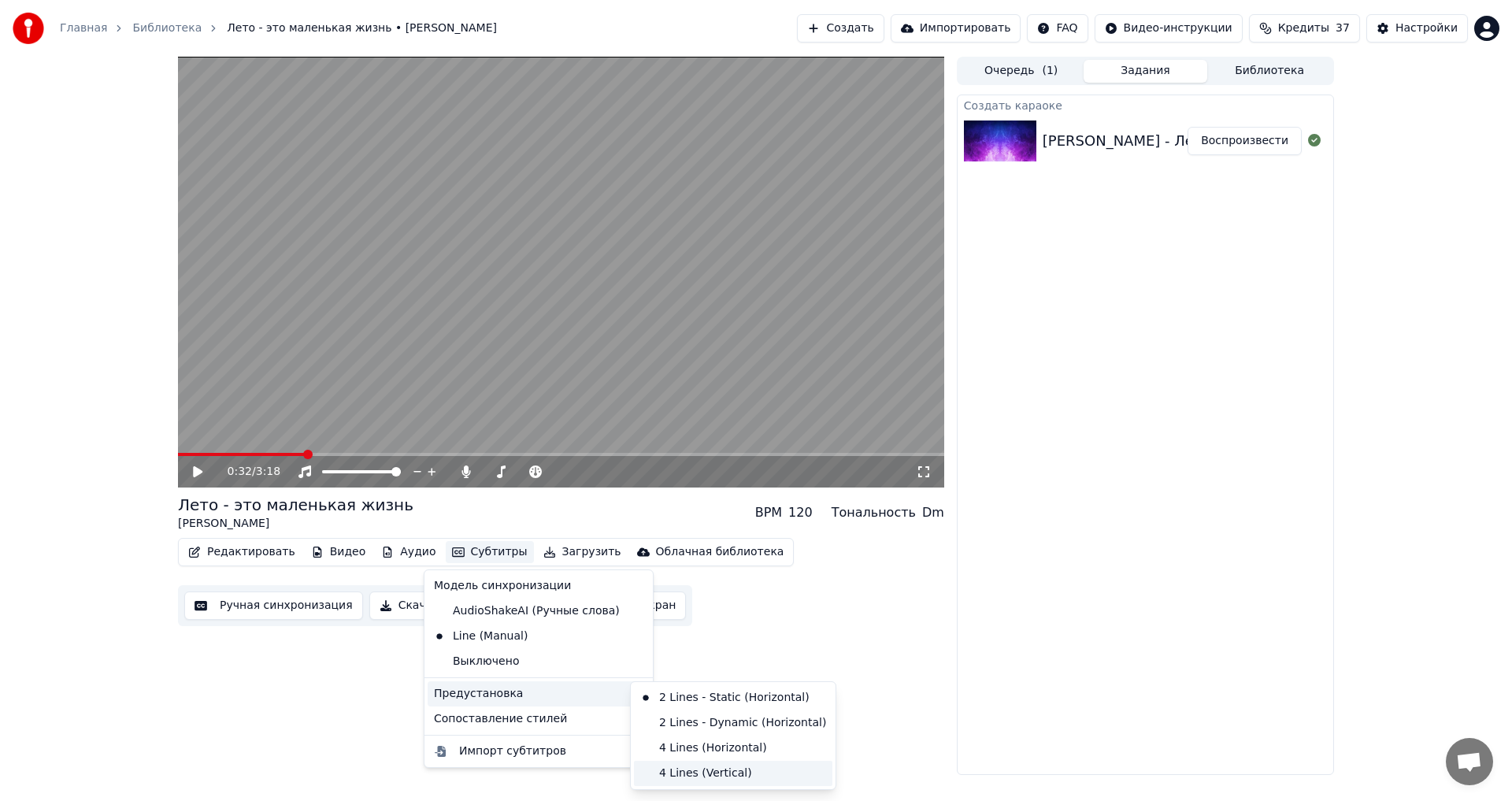
click at [703, 769] on div "4 Lines (Vertical)" at bounding box center [733, 774] width 198 height 25
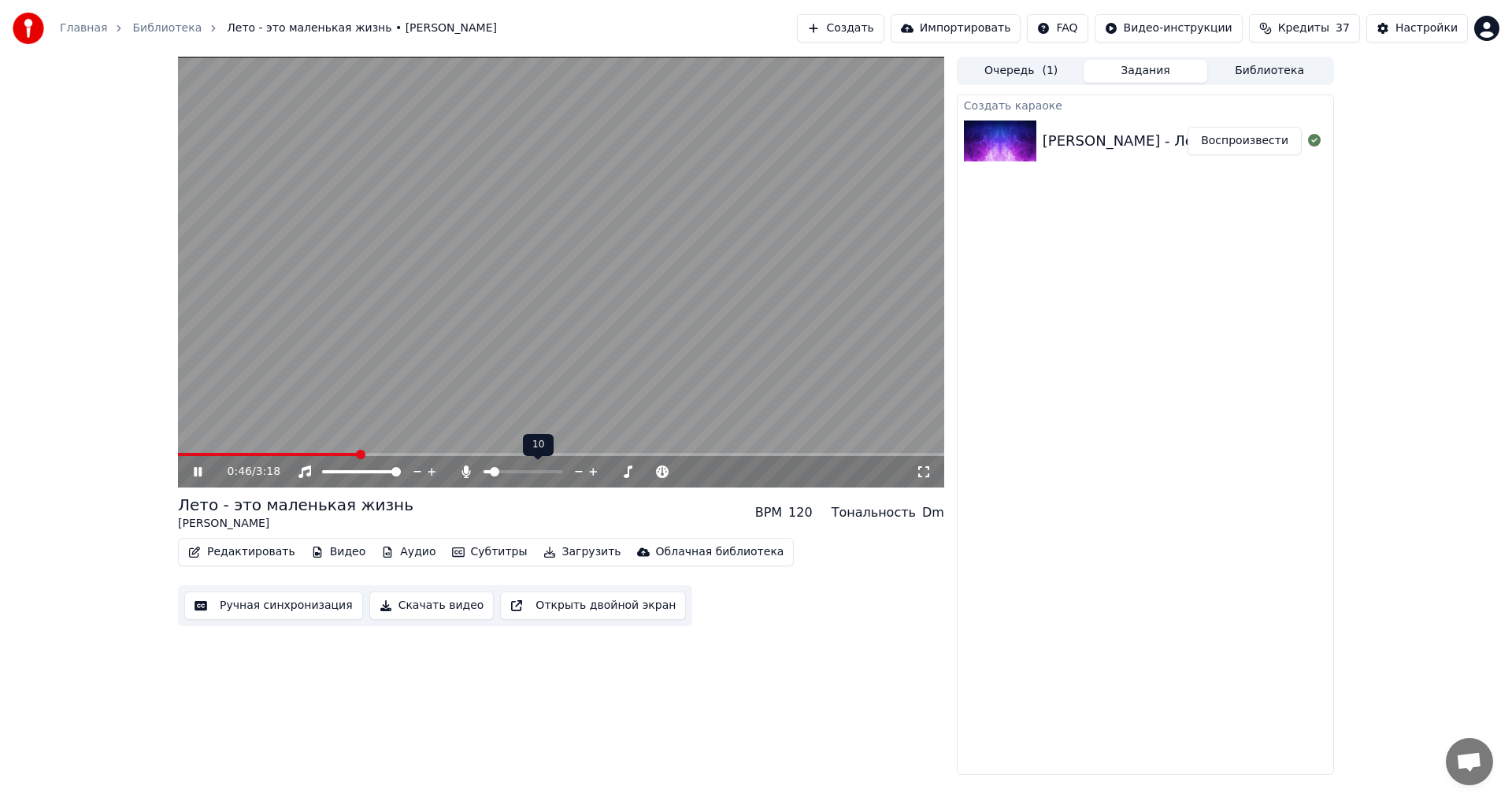
click at [491, 474] on span at bounding box center [495, 472] width 10 height 10
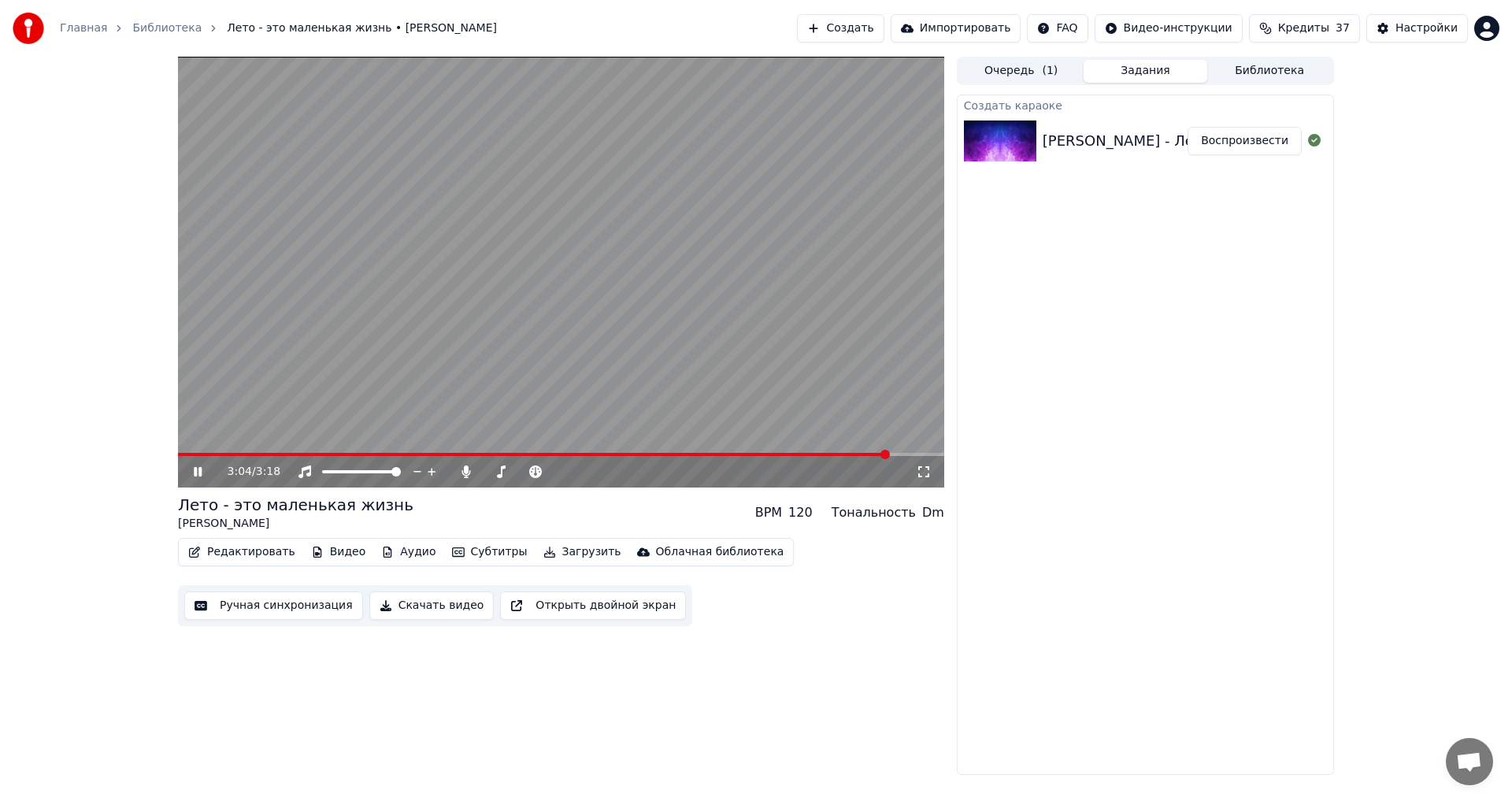
click at [197, 474] on icon at bounding box center [209, 472] width 37 height 12
click at [395, 605] on button "Скачать видео" at bounding box center [432, 605] width 126 height 28
